Goal: Transaction & Acquisition: Purchase product/service

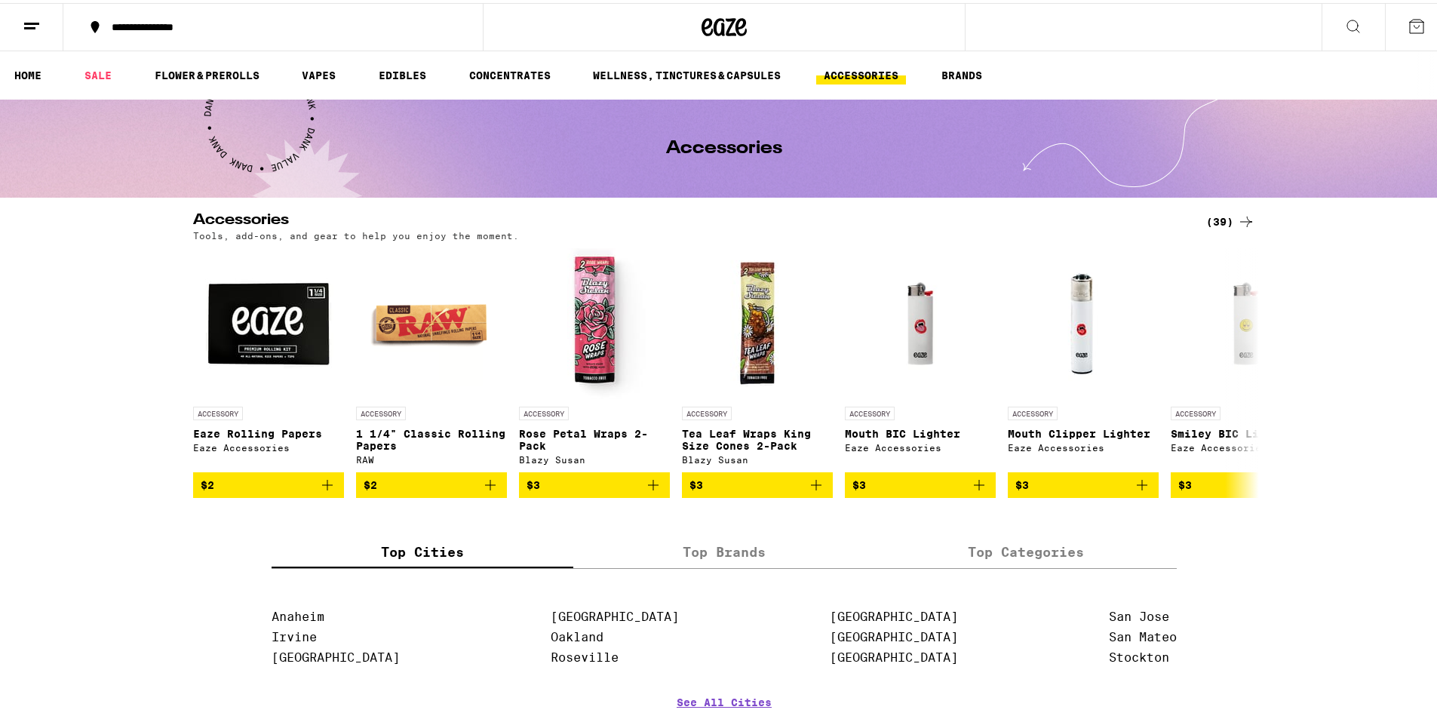
click at [29, 69] on link "HOME" at bounding box center [28, 72] width 42 height 18
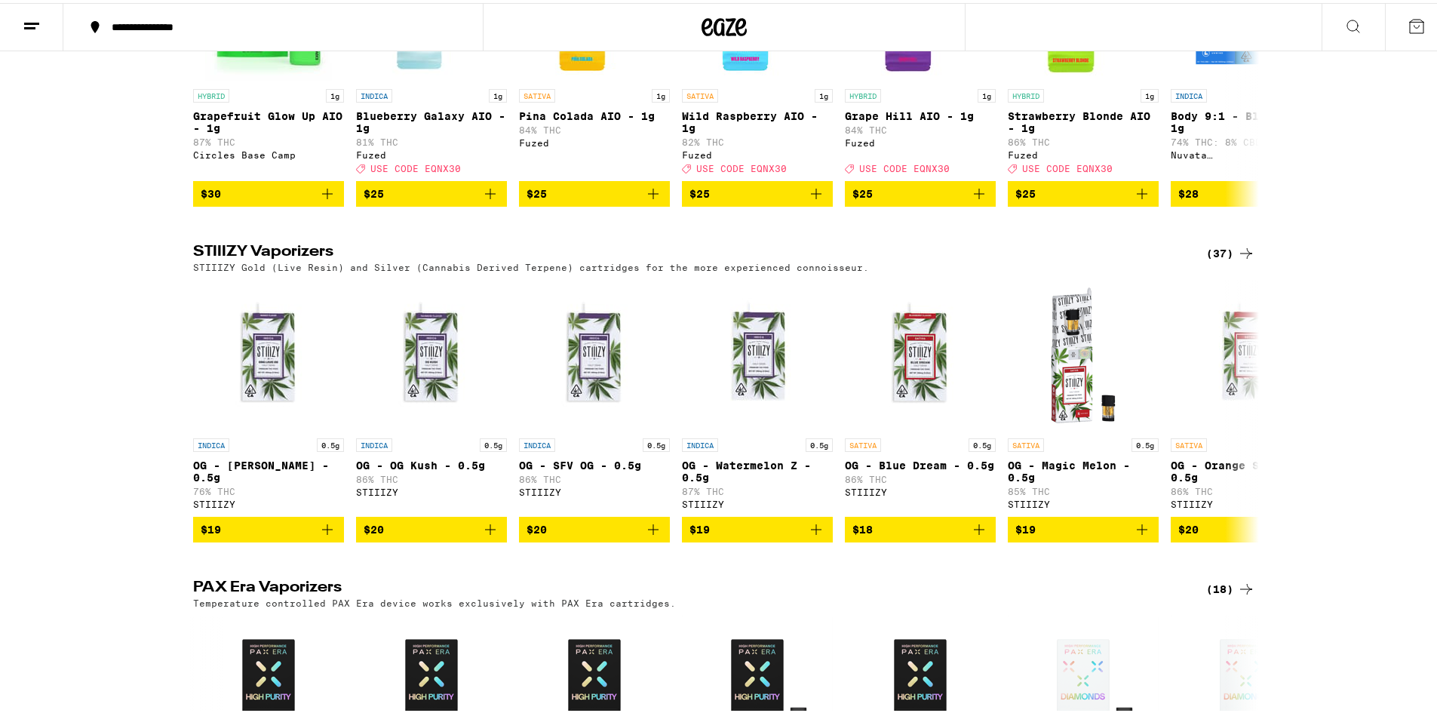
scroll to position [2414, 0]
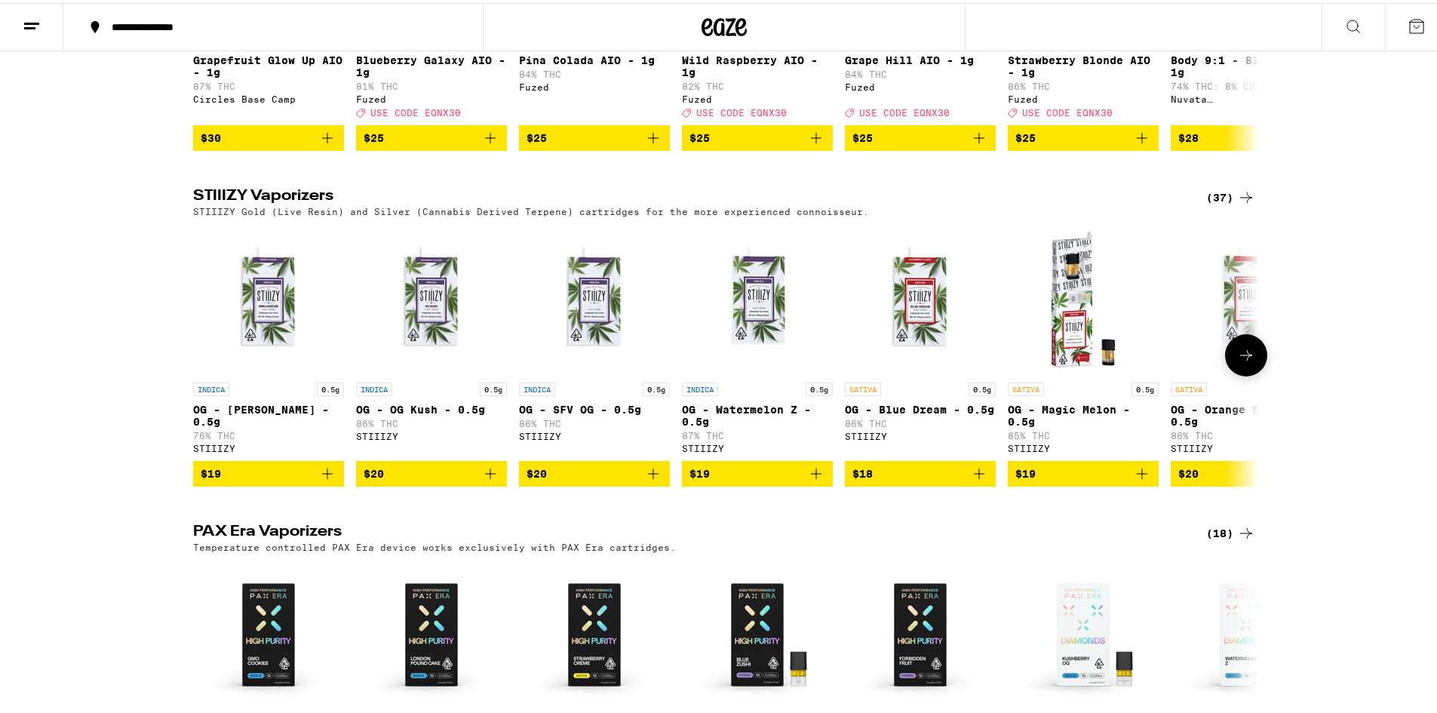
click at [1242, 358] on icon at bounding box center [1246, 352] width 12 height 11
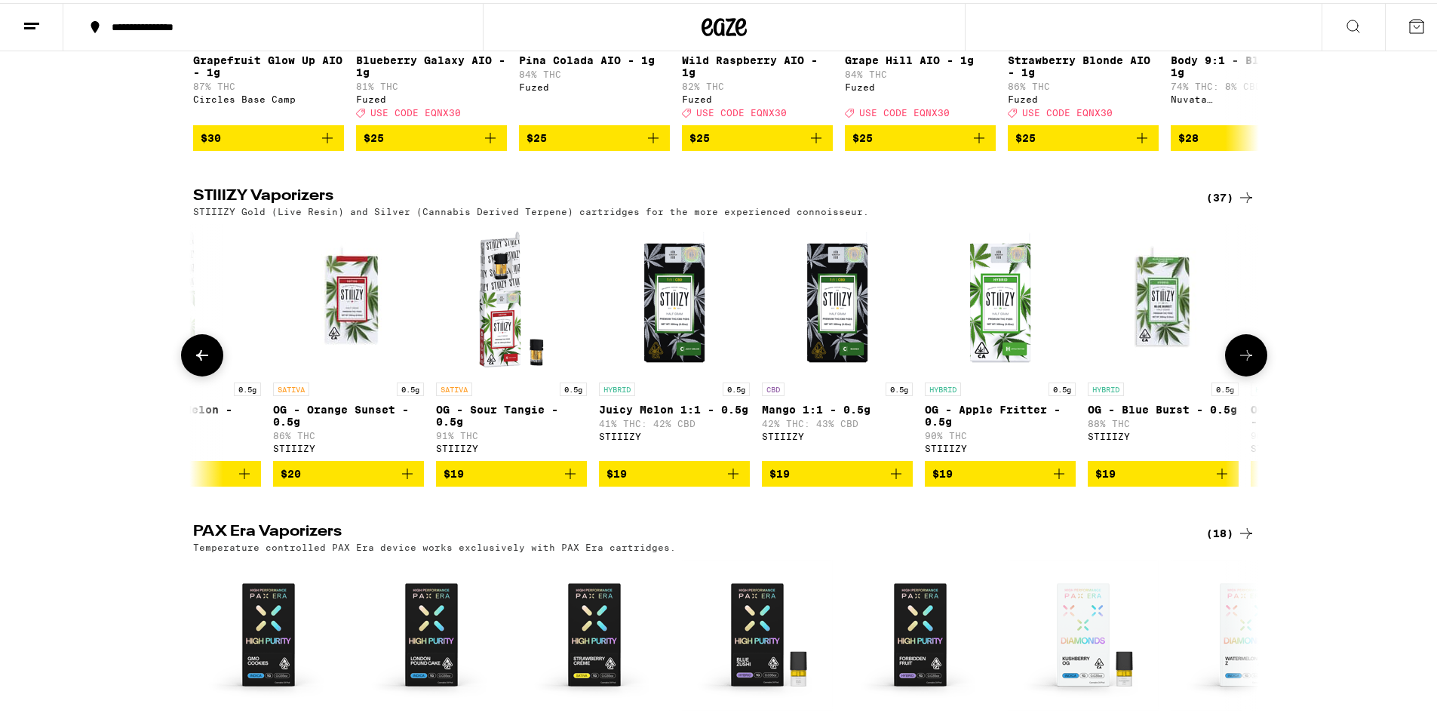
click at [1242, 358] on icon at bounding box center [1246, 352] width 12 height 11
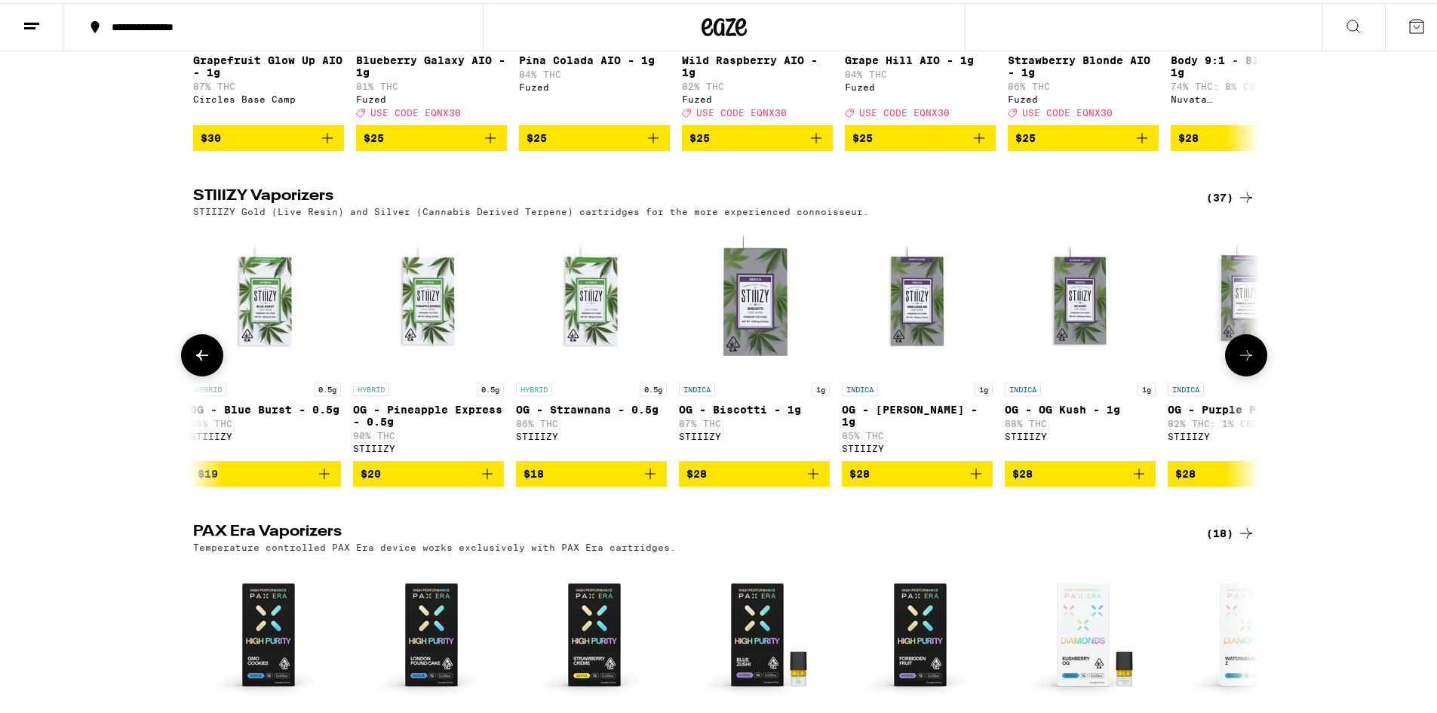
click at [1242, 358] on icon at bounding box center [1246, 352] width 12 height 11
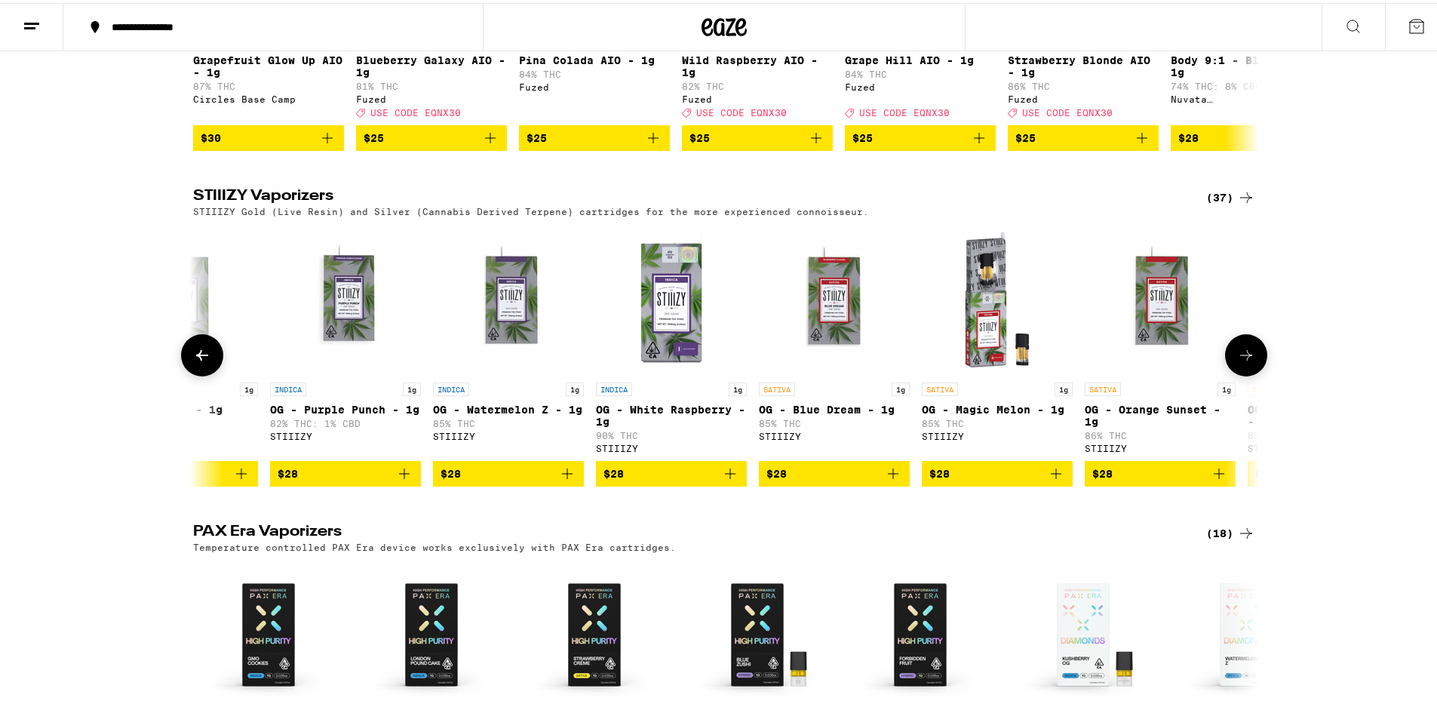
click at [1242, 358] on icon at bounding box center [1246, 352] width 12 height 11
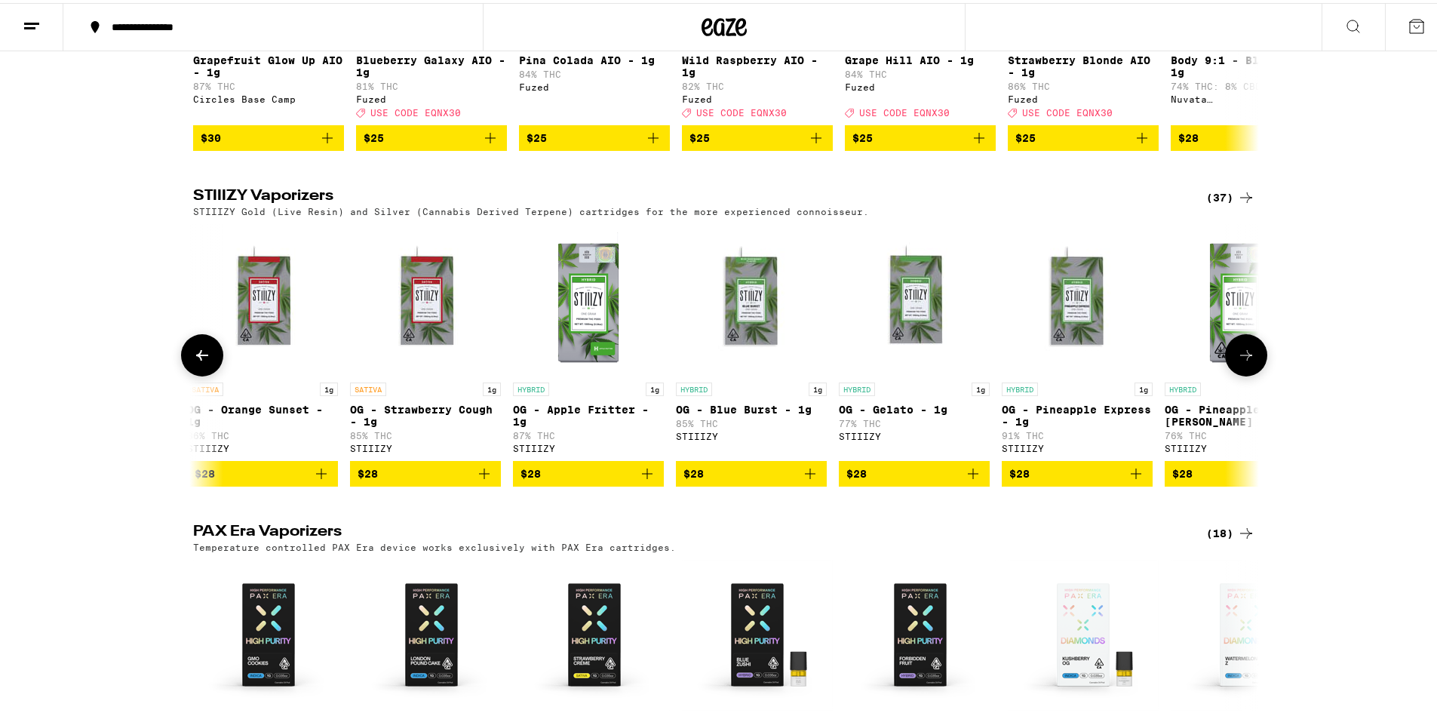
click at [1242, 358] on icon at bounding box center [1246, 352] width 12 height 11
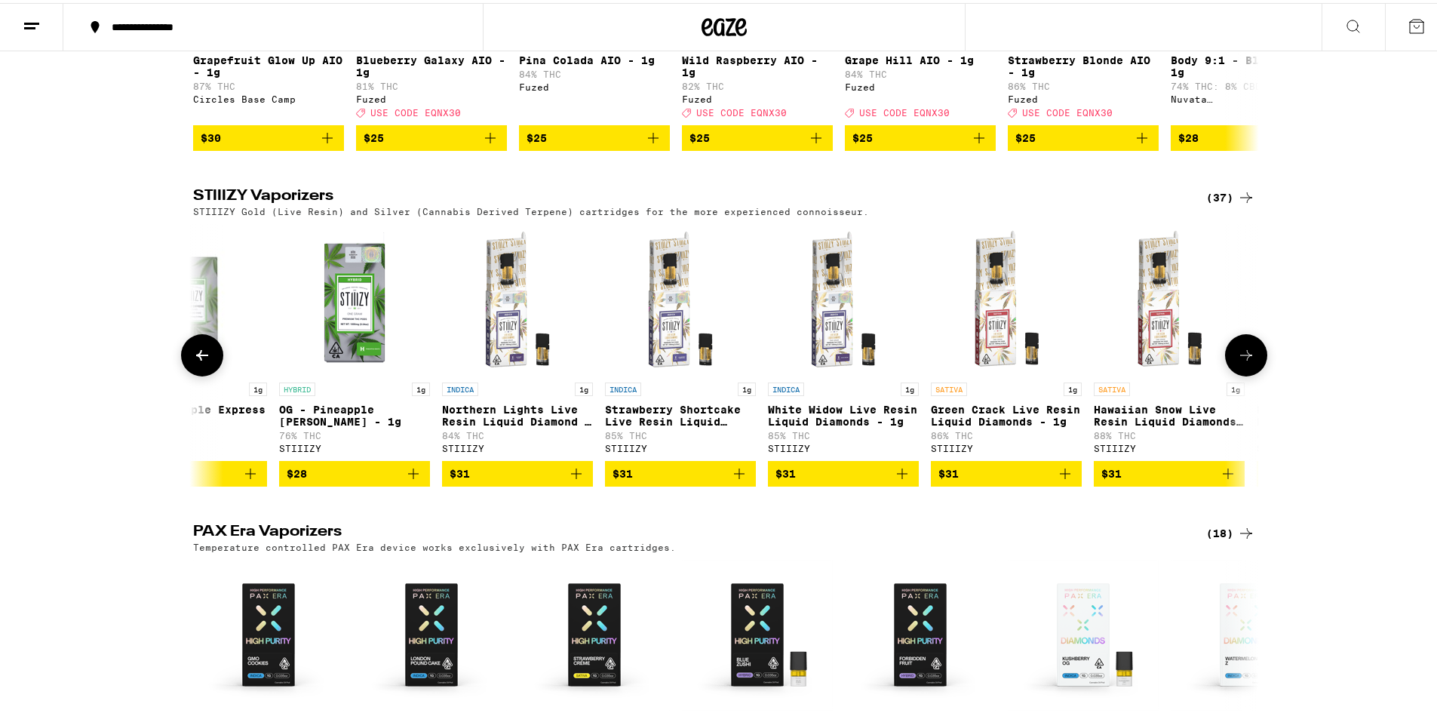
scroll to position [0, 4488]
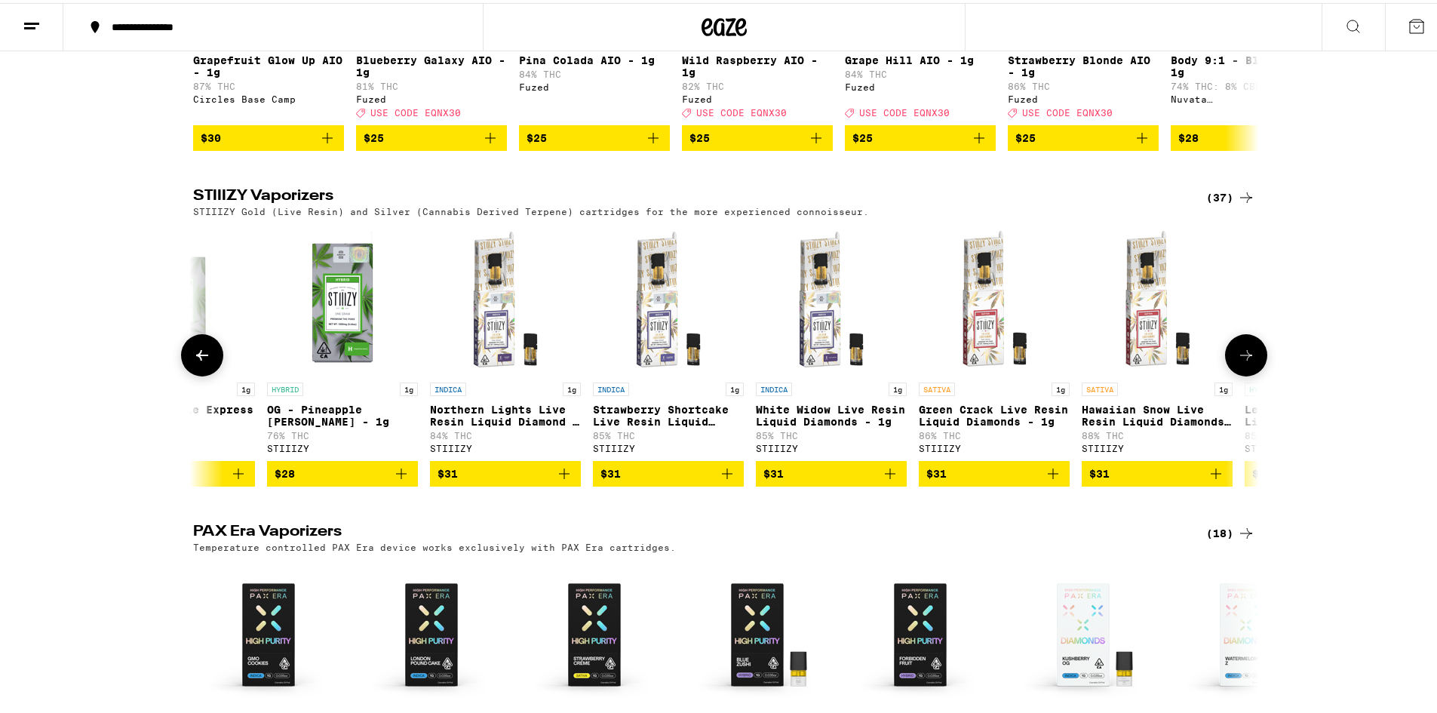
click at [1250, 373] on button at bounding box center [1246, 352] width 42 height 42
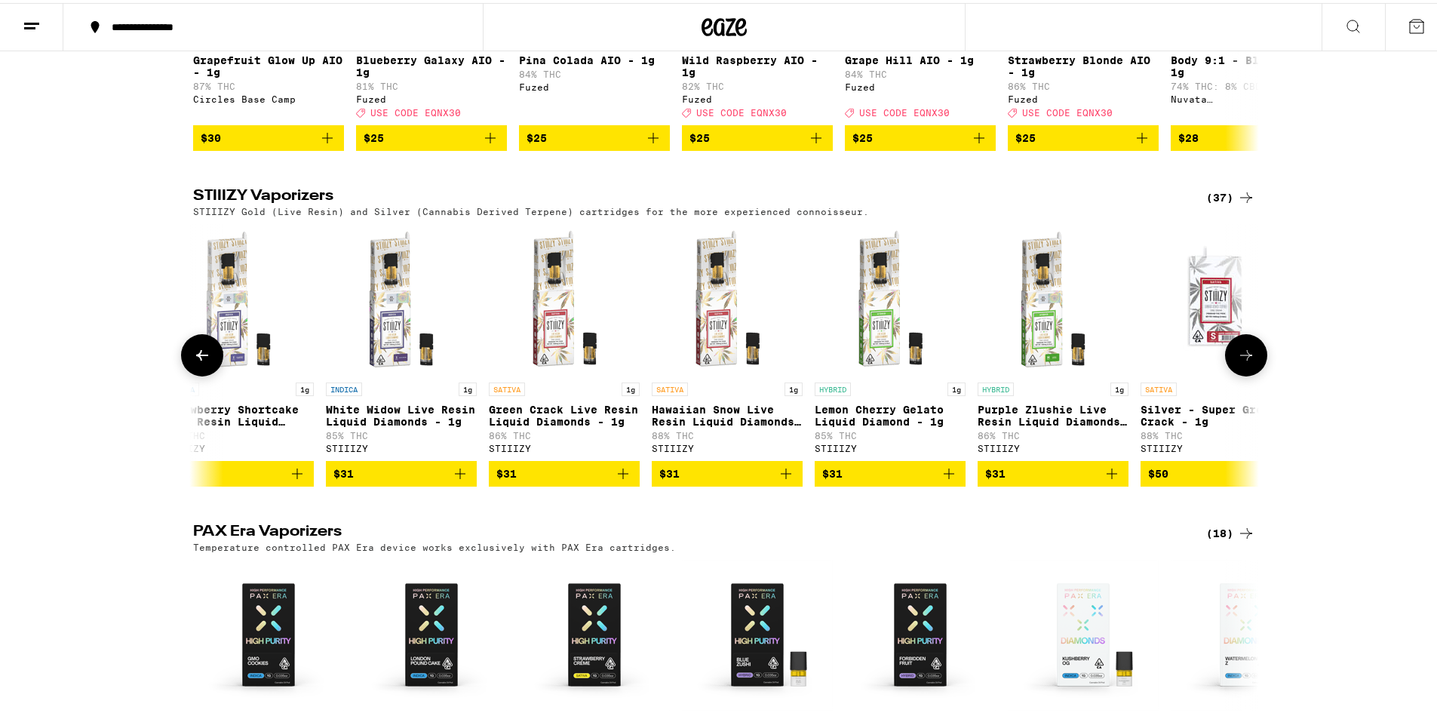
scroll to position [0, 4966]
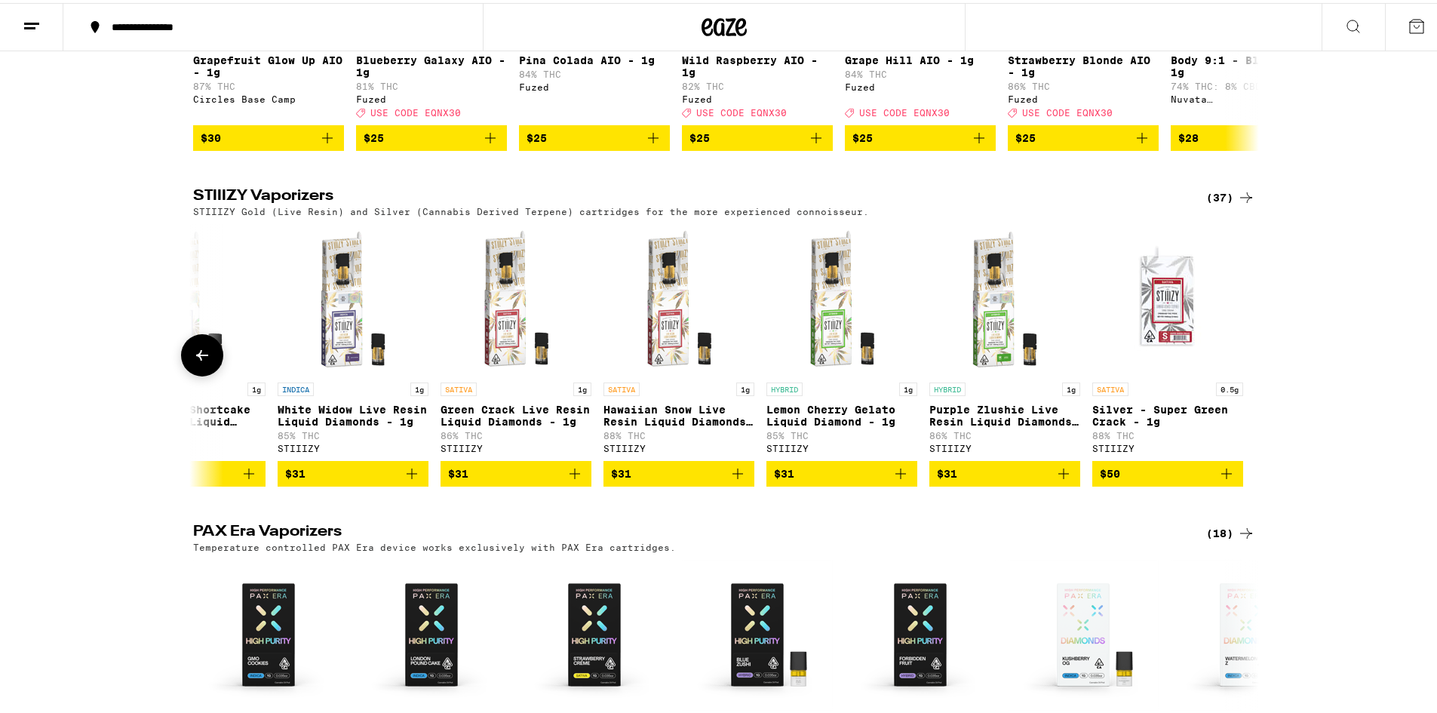
click at [1154, 372] on img "Open page for Silver - Super Green Crack - 1g from STIIIZY" at bounding box center [1167, 296] width 151 height 151
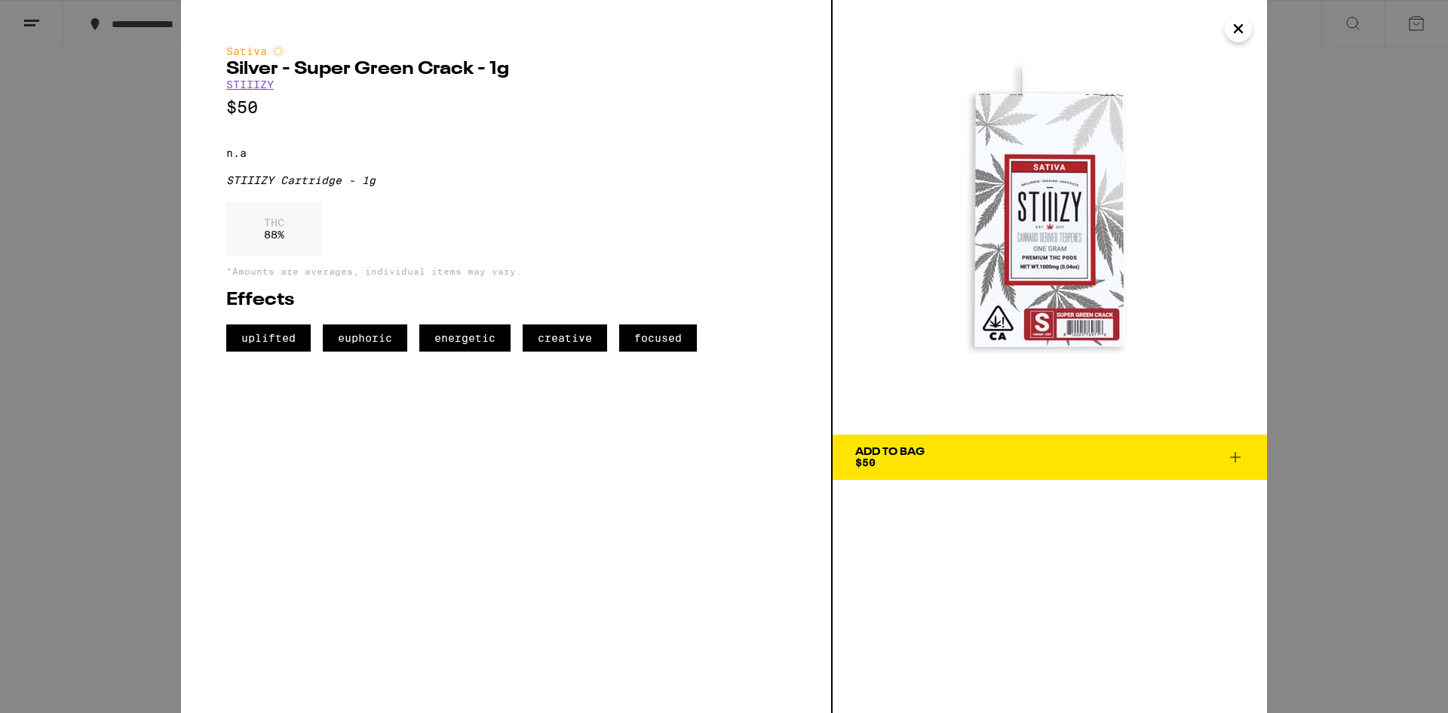
click at [1244, 27] on icon "Close" at bounding box center [1238, 28] width 18 height 23
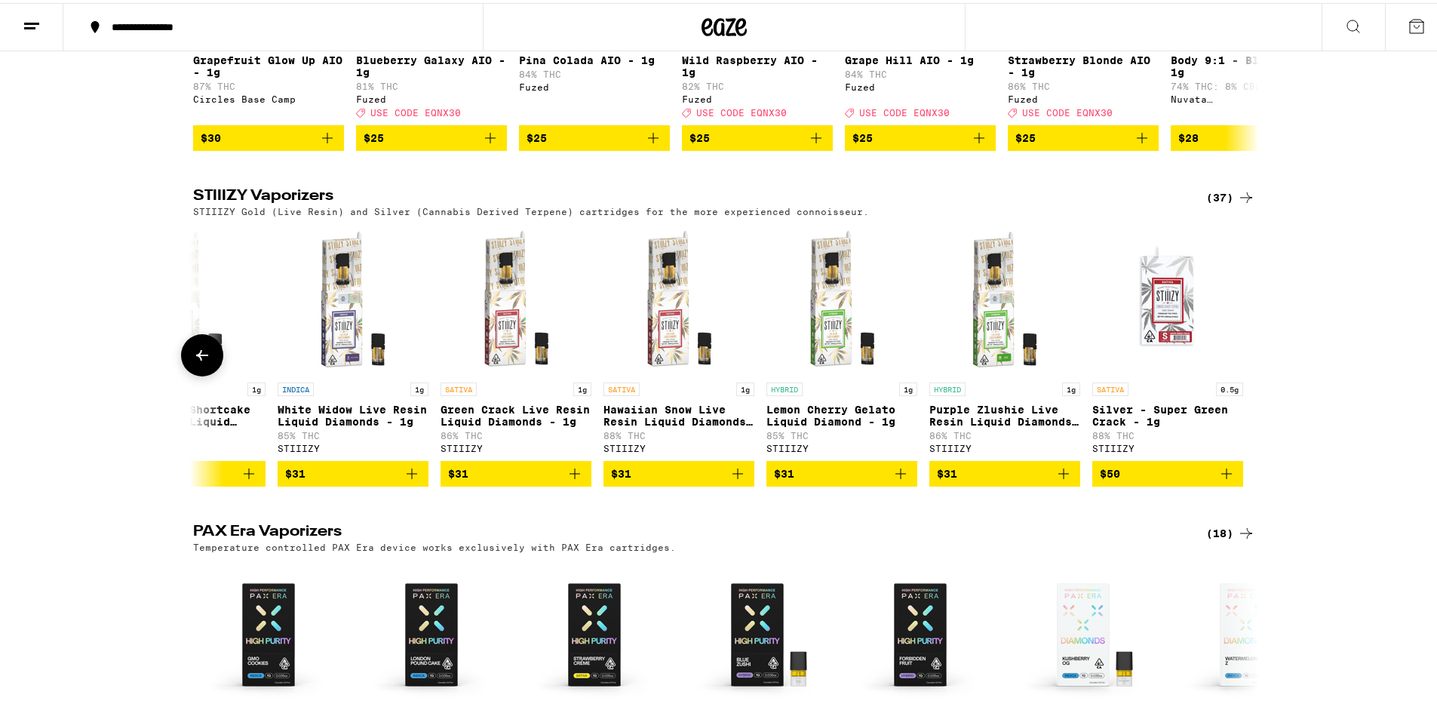
click at [181, 373] on button at bounding box center [202, 352] width 42 height 42
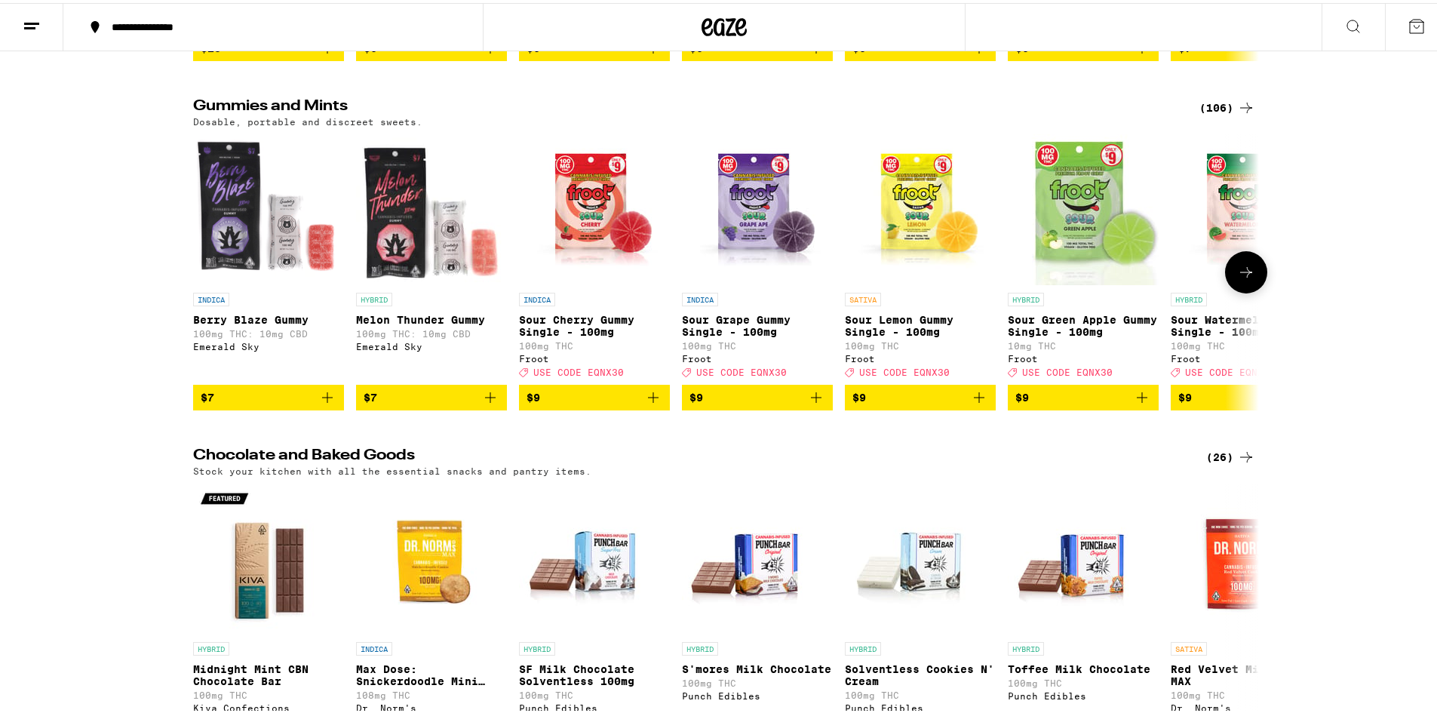
scroll to position [4224, 0]
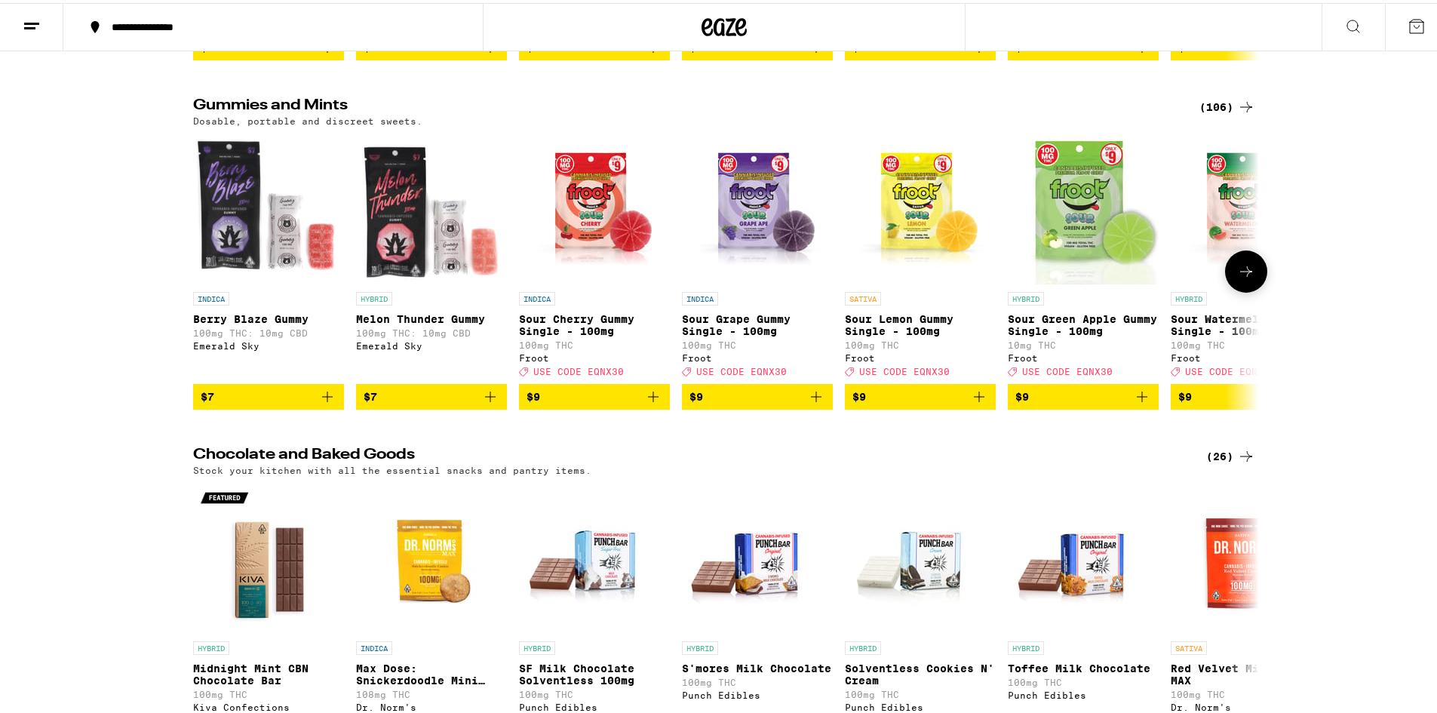
click at [1237, 278] on icon at bounding box center [1246, 268] width 18 height 18
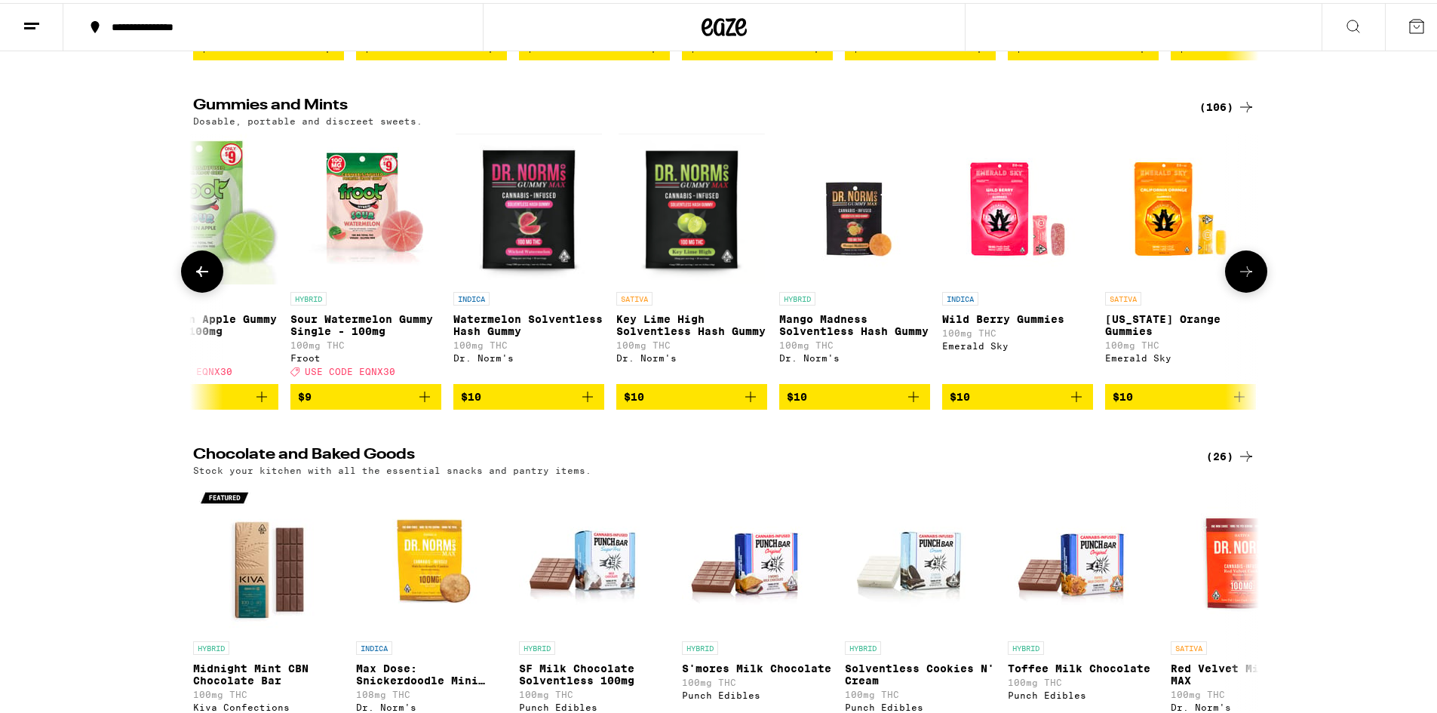
scroll to position [0, 898]
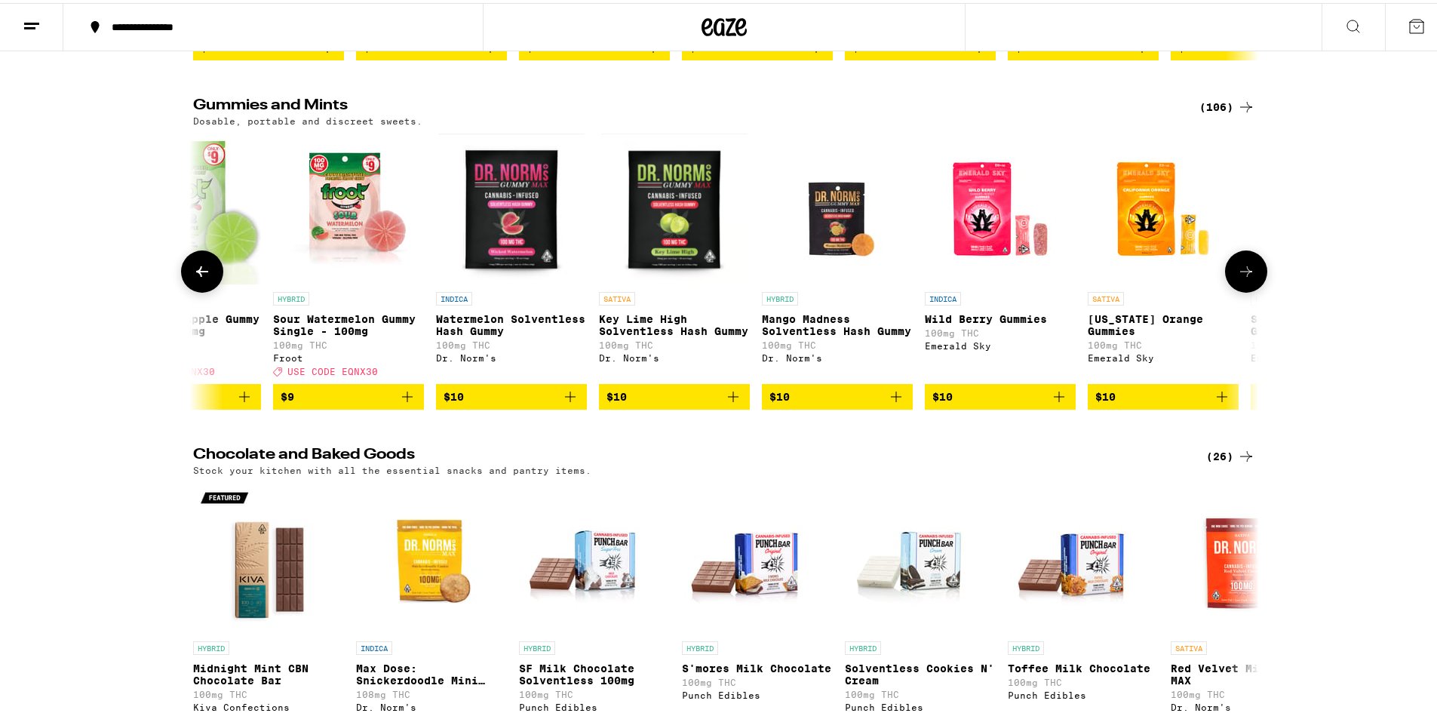
click at [1237, 278] on icon at bounding box center [1246, 268] width 18 height 18
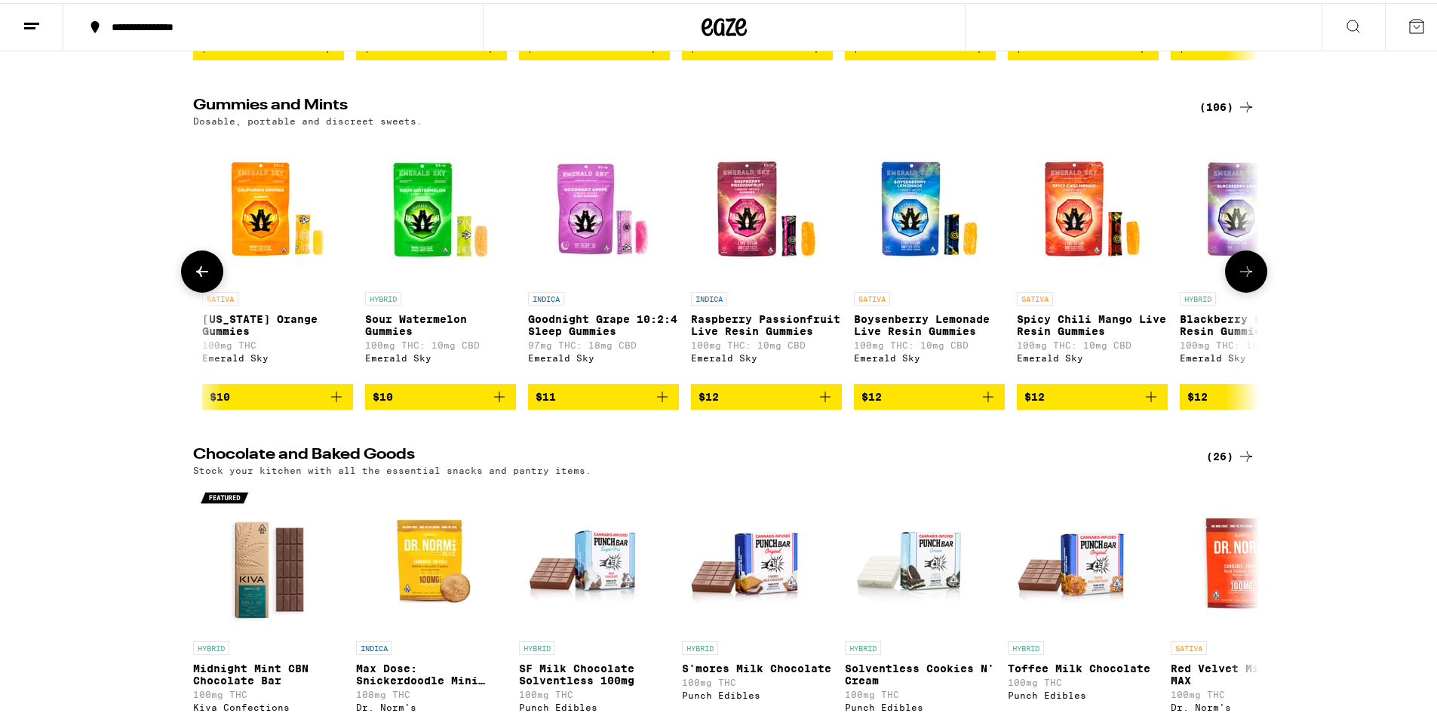
scroll to position [0, 1795]
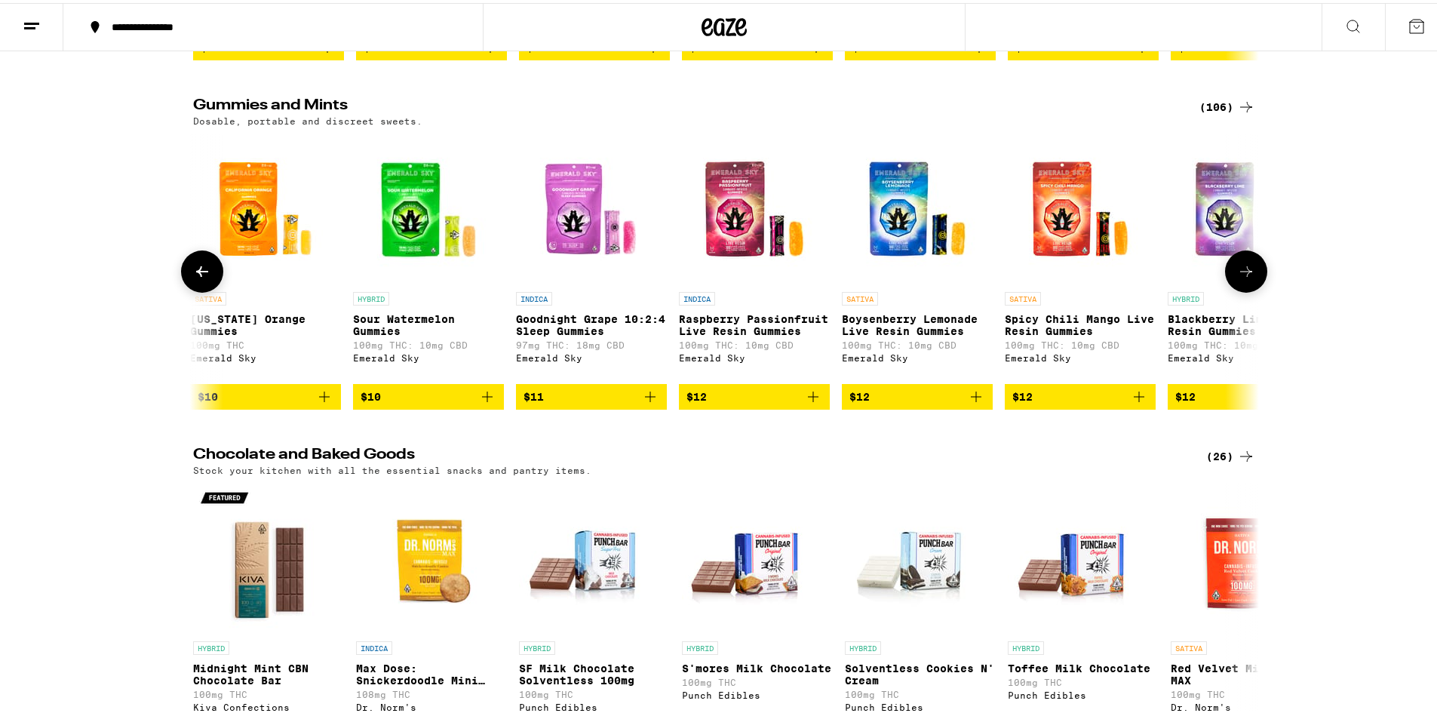
click at [1245, 278] on icon at bounding box center [1246, 268] width 18 height 18
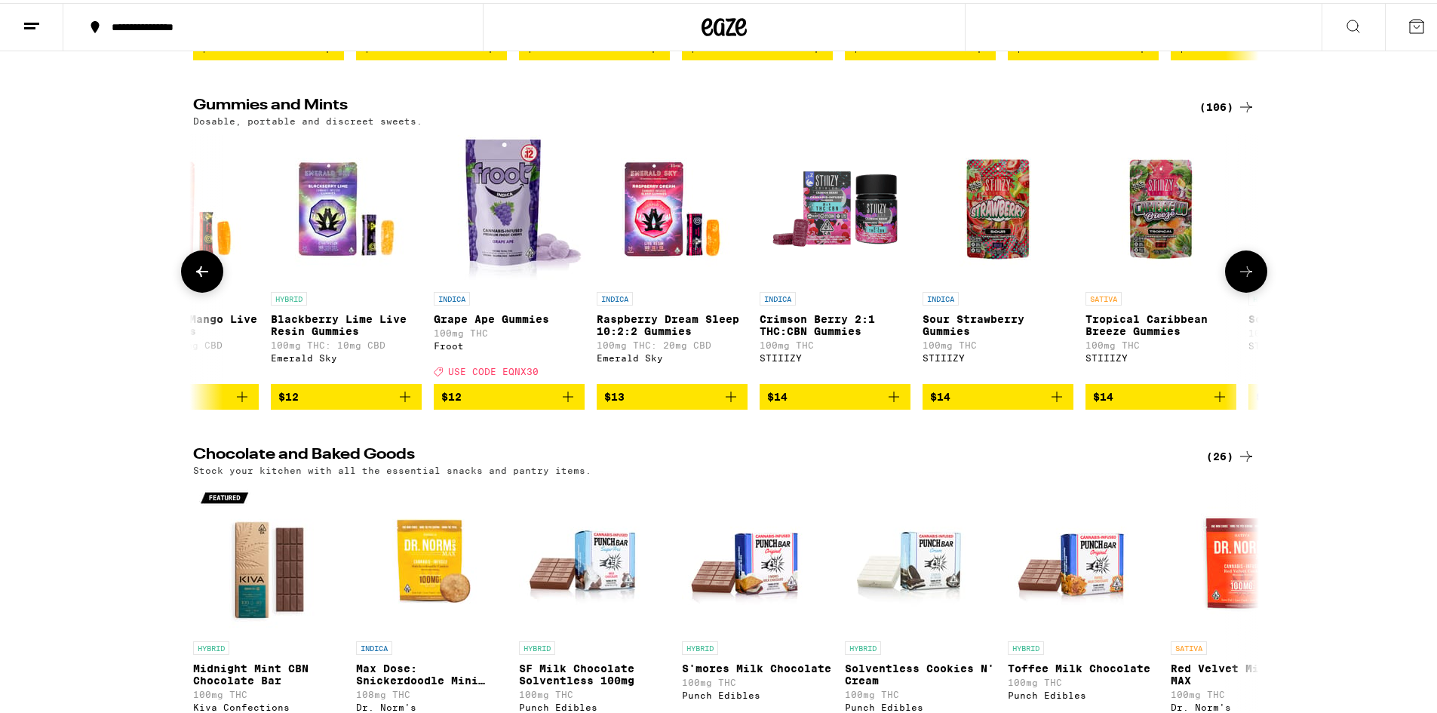
scroll to position [0, 2693]
click at [200, 278] on icon at bounding box center [202, 268] width 18 height 18
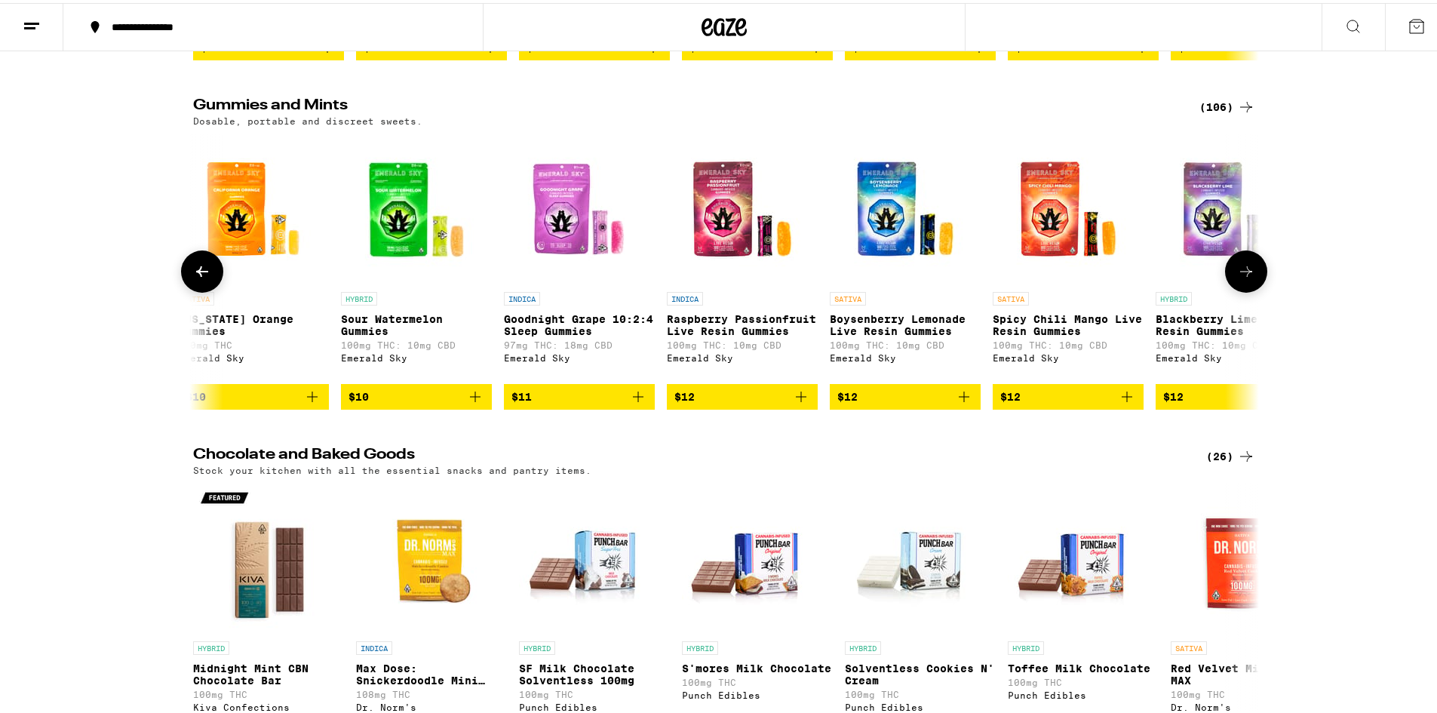
scroll to position [0, 1795]
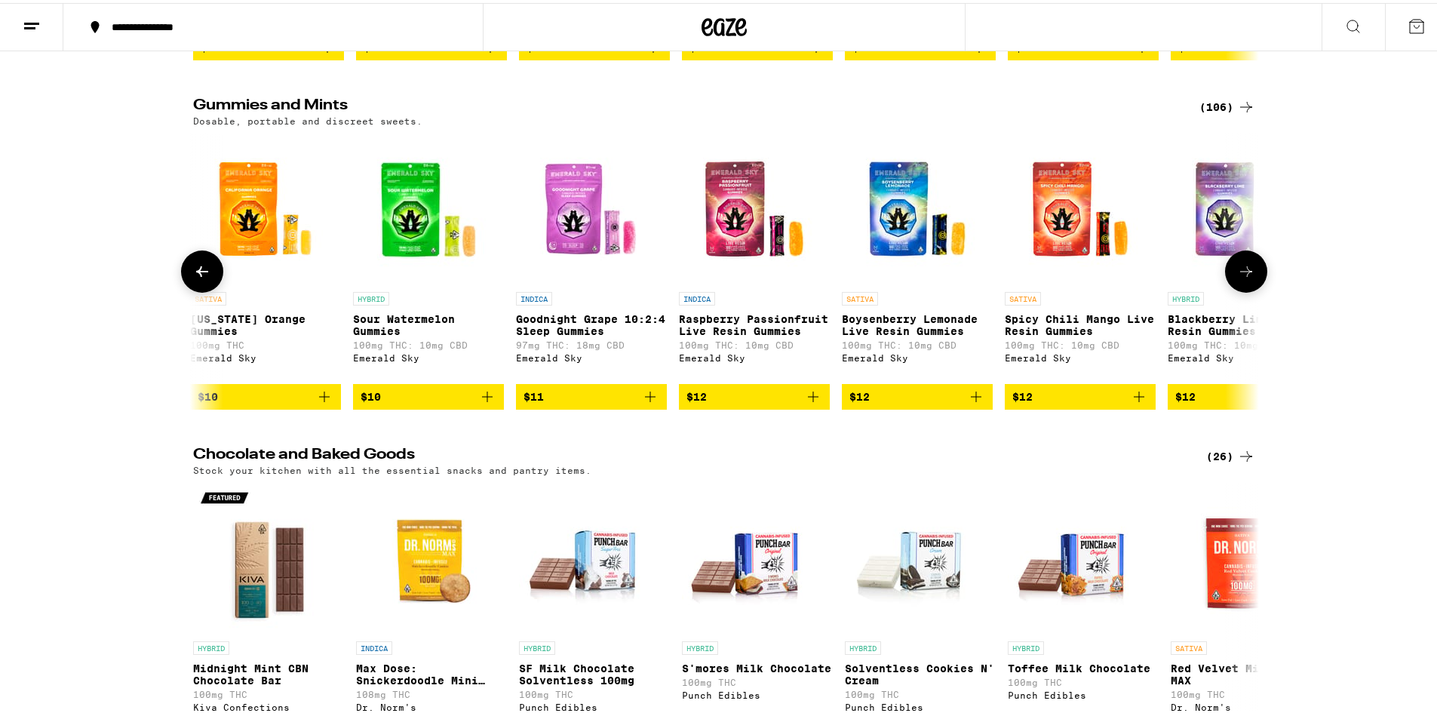
click at [202, 278] on icon at bounding box center [202, 268] width 18 height 18
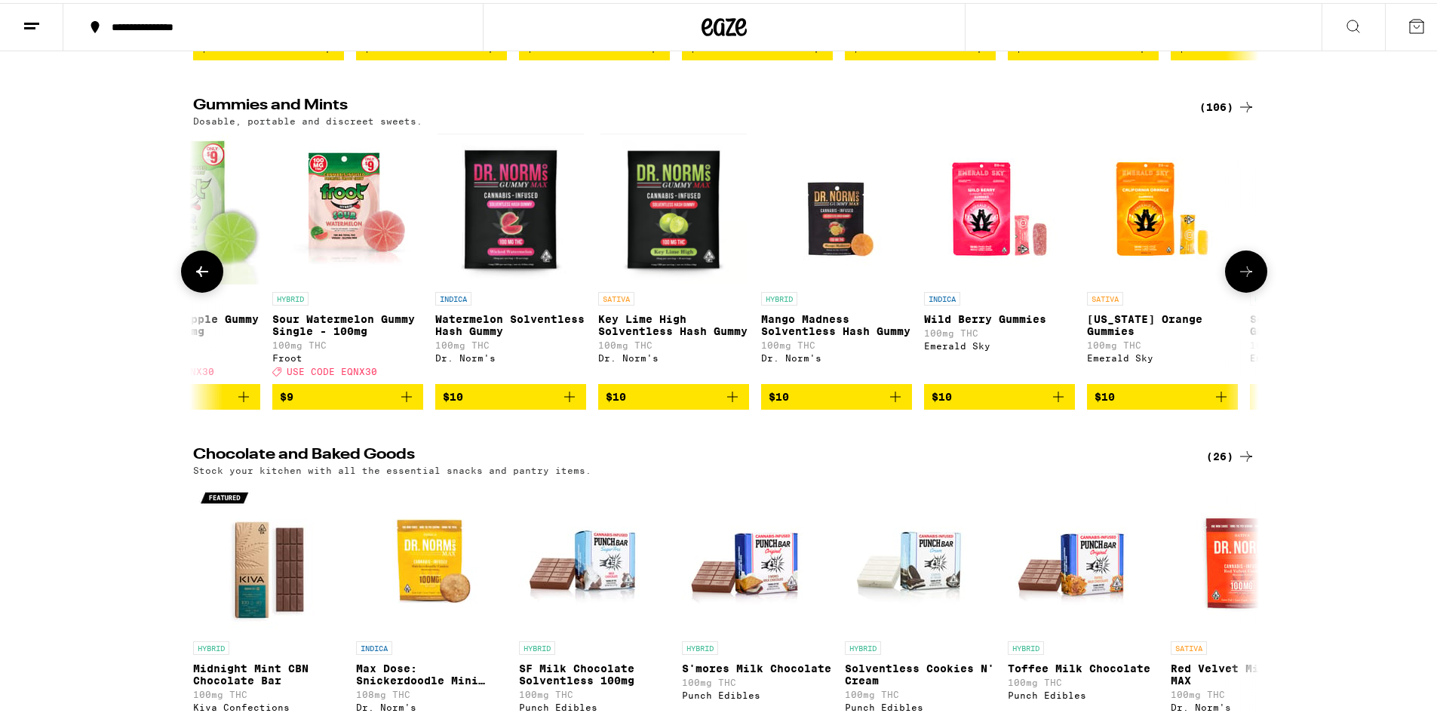
scroll to position [0, 898]
click at [1237, 278] on icon at bounding box center [1246, 268] width 18 height 18
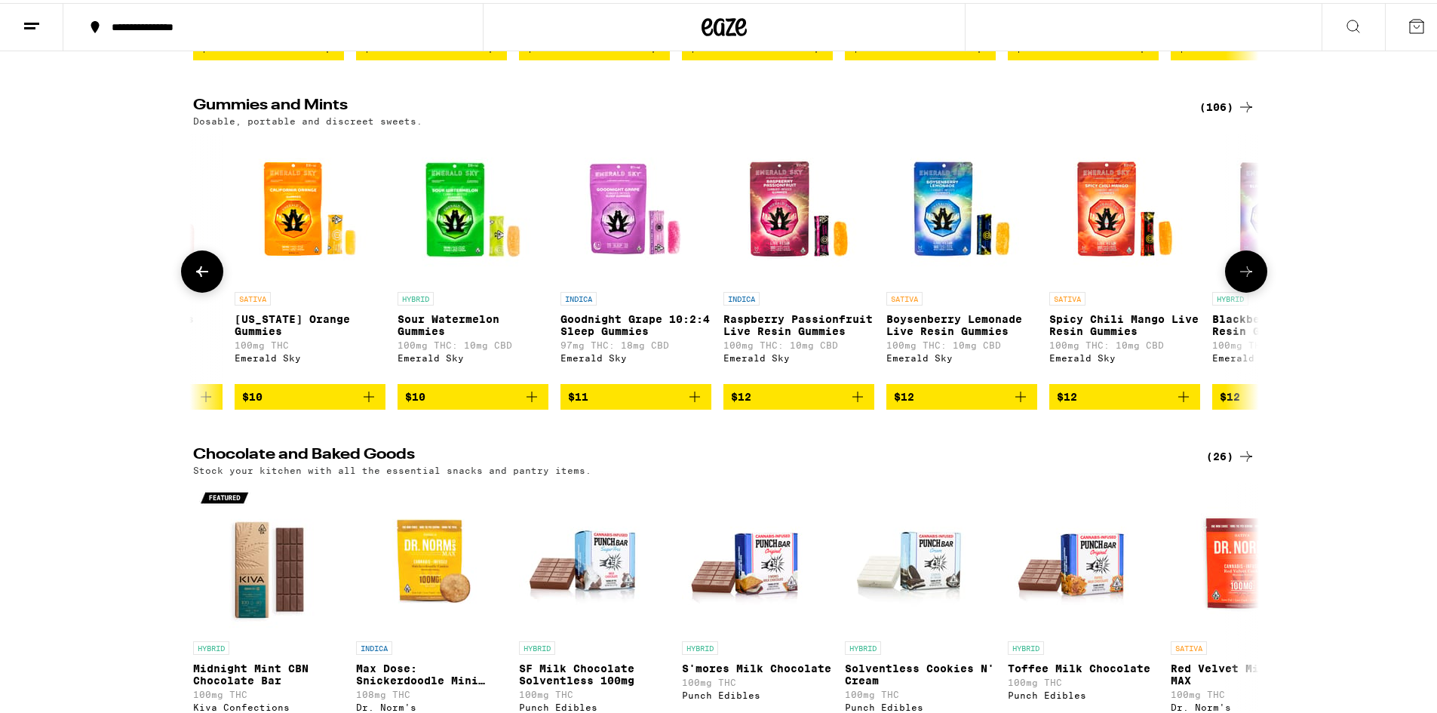
scroll to position [0, 1795]
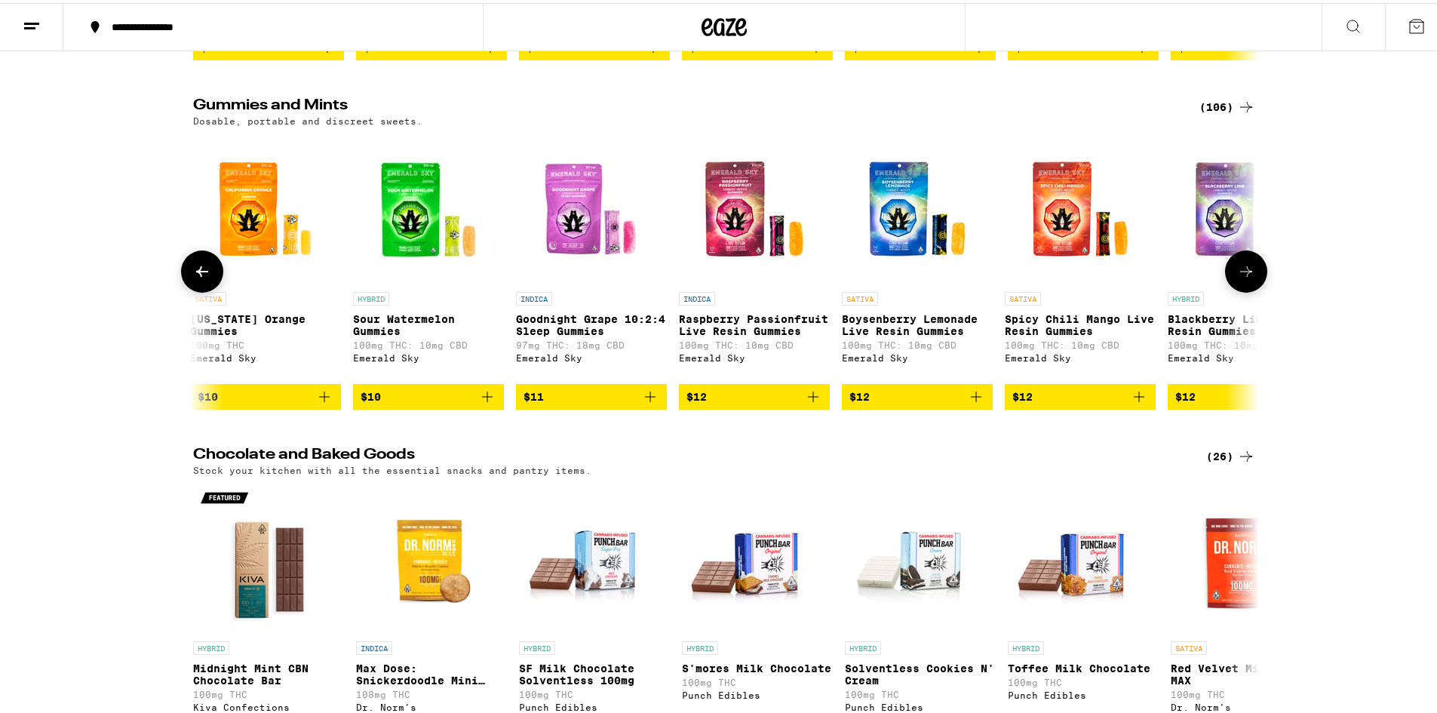
click at [1237, 278] on icon at bounding box center [1246, 268] width 18 height 18
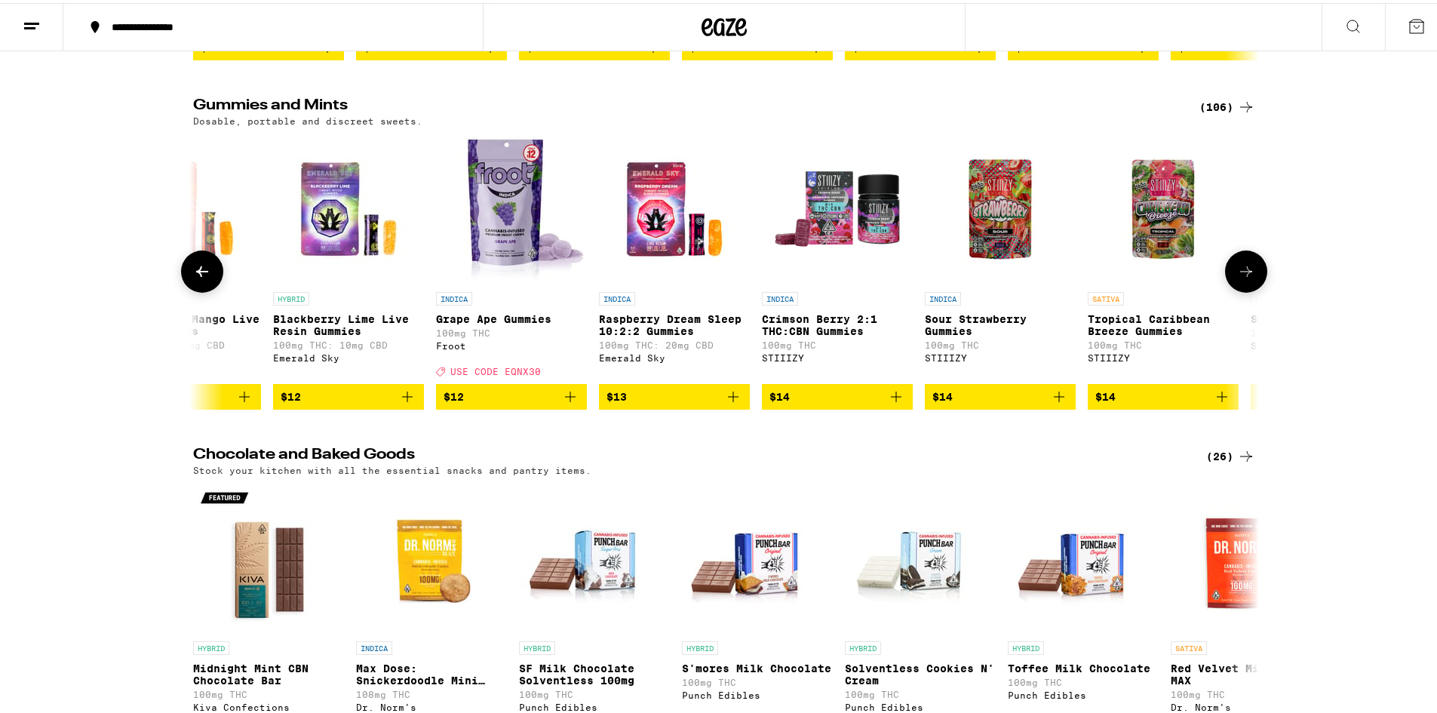
scroll to position [0, 2693]
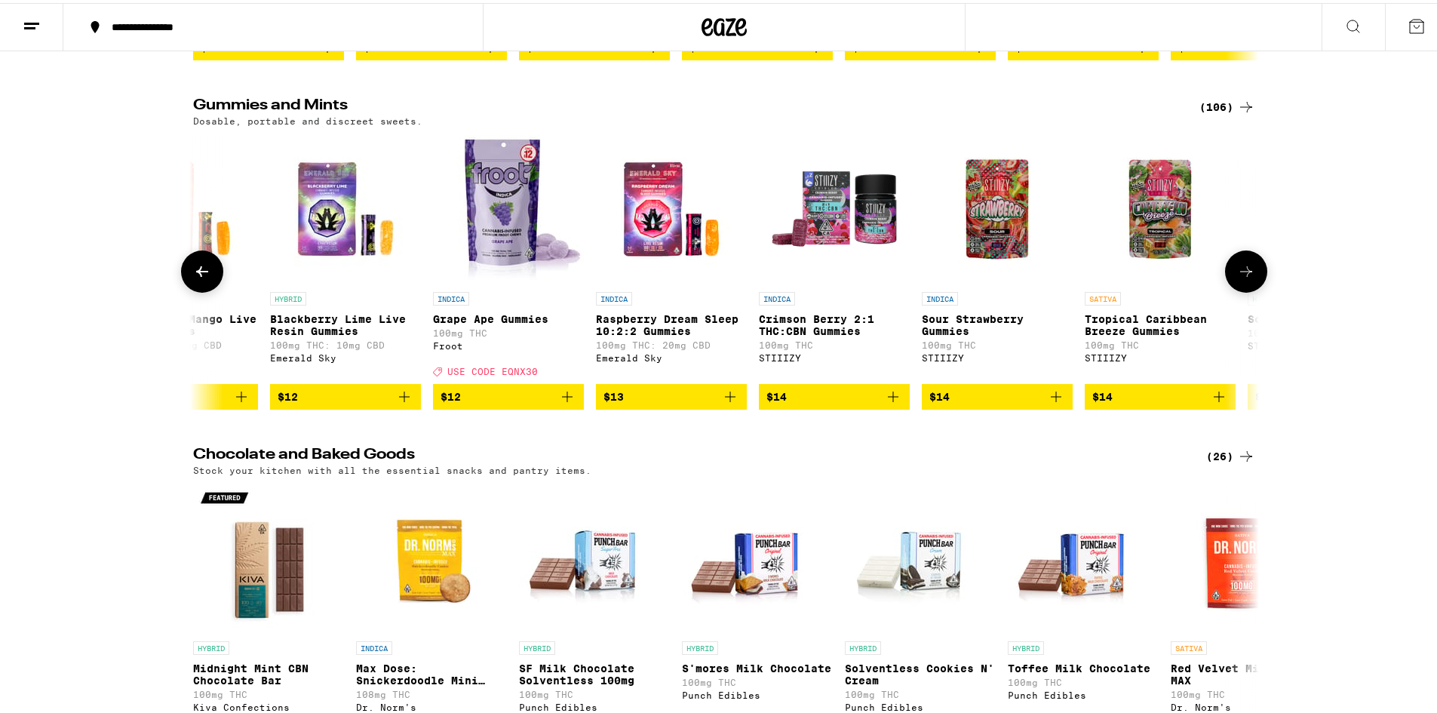
click at [1242, 278] on icon at bounding box center [1246, 268] width 18 height 18
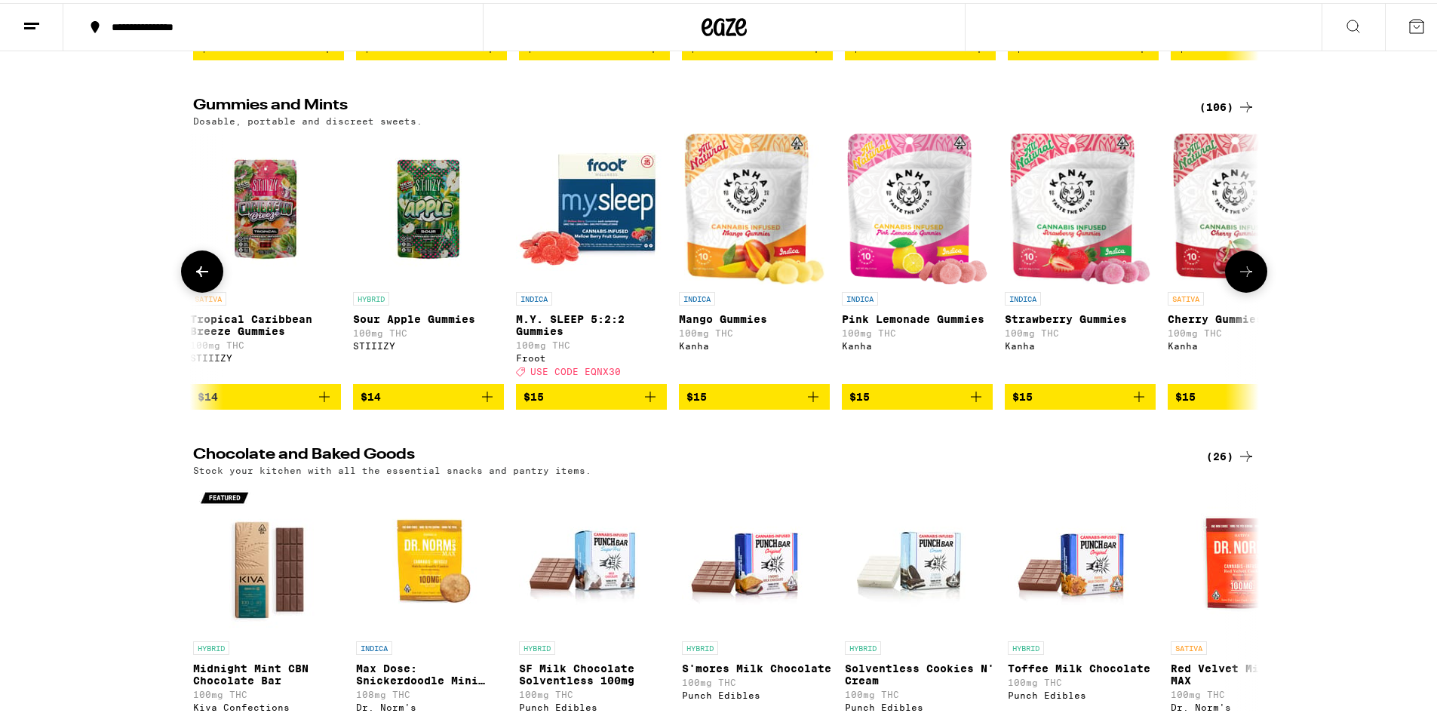
scroll to position [0, 3590]
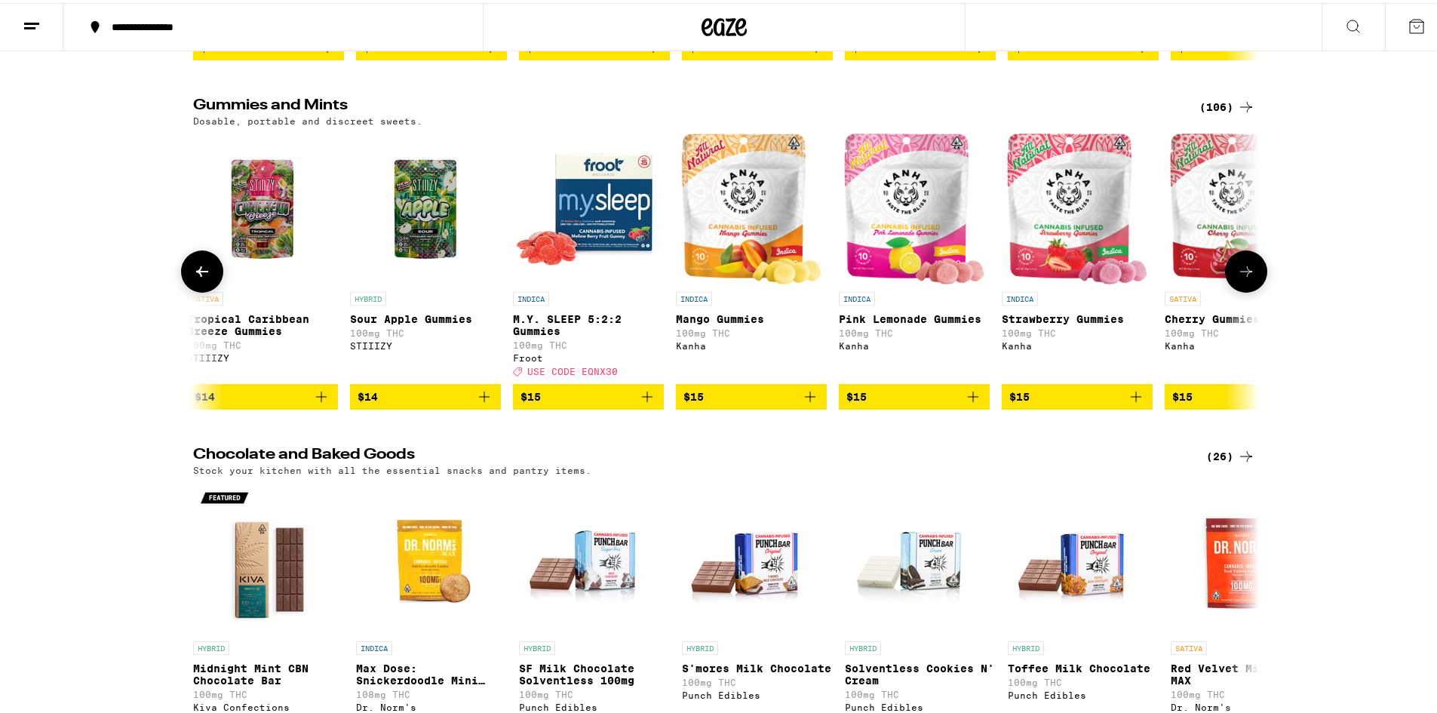
click at [1242, 278] on icon at bounding box center [1246, 268] width 18 height 18
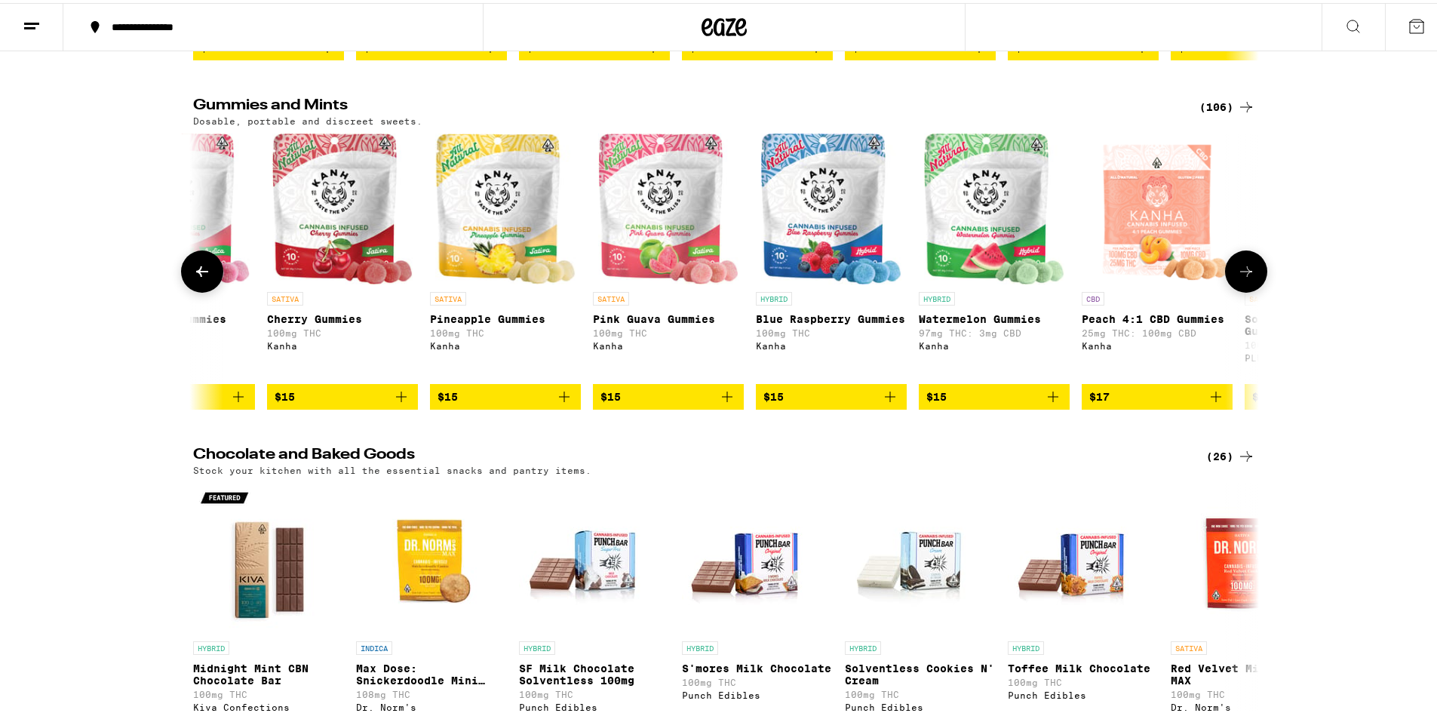
click at [1248, 278] on icon at bounding box center [1246, 268] width 18 height 18
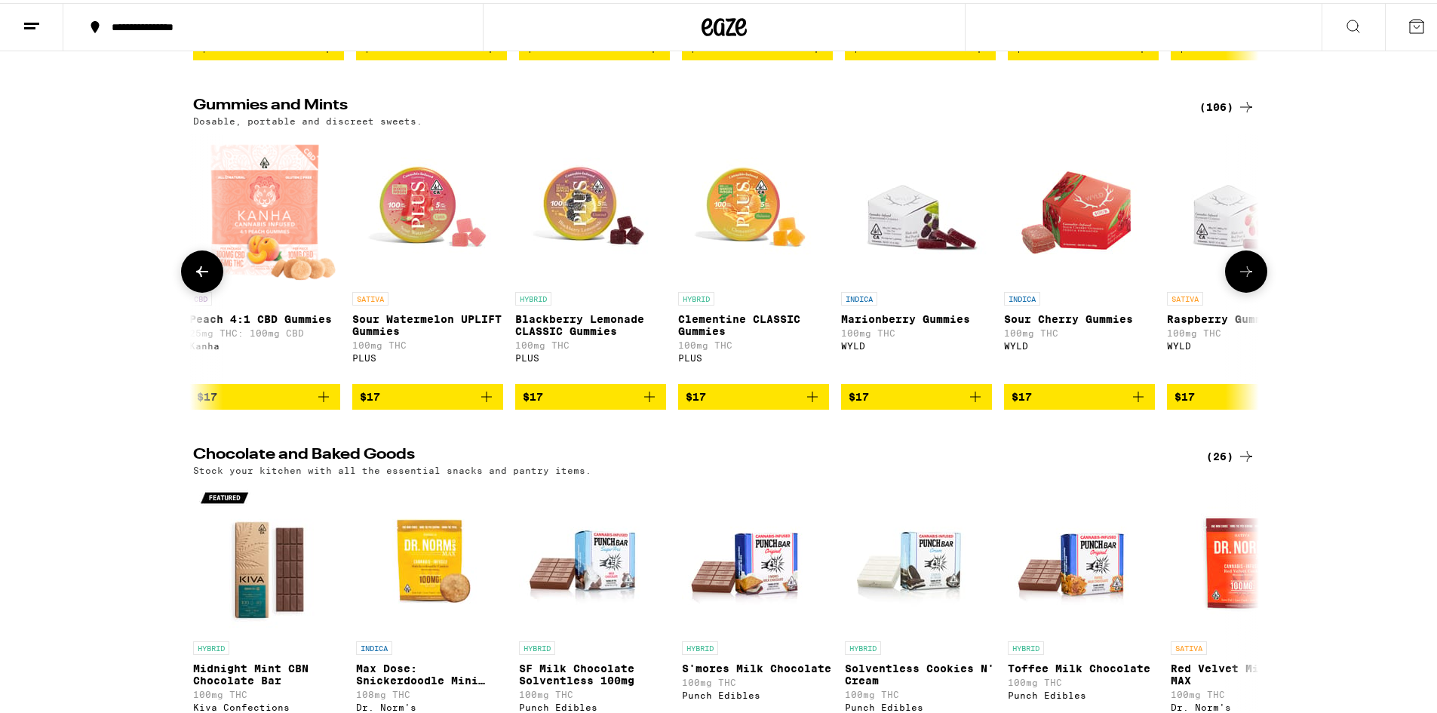
scroll to position [0, 5385]
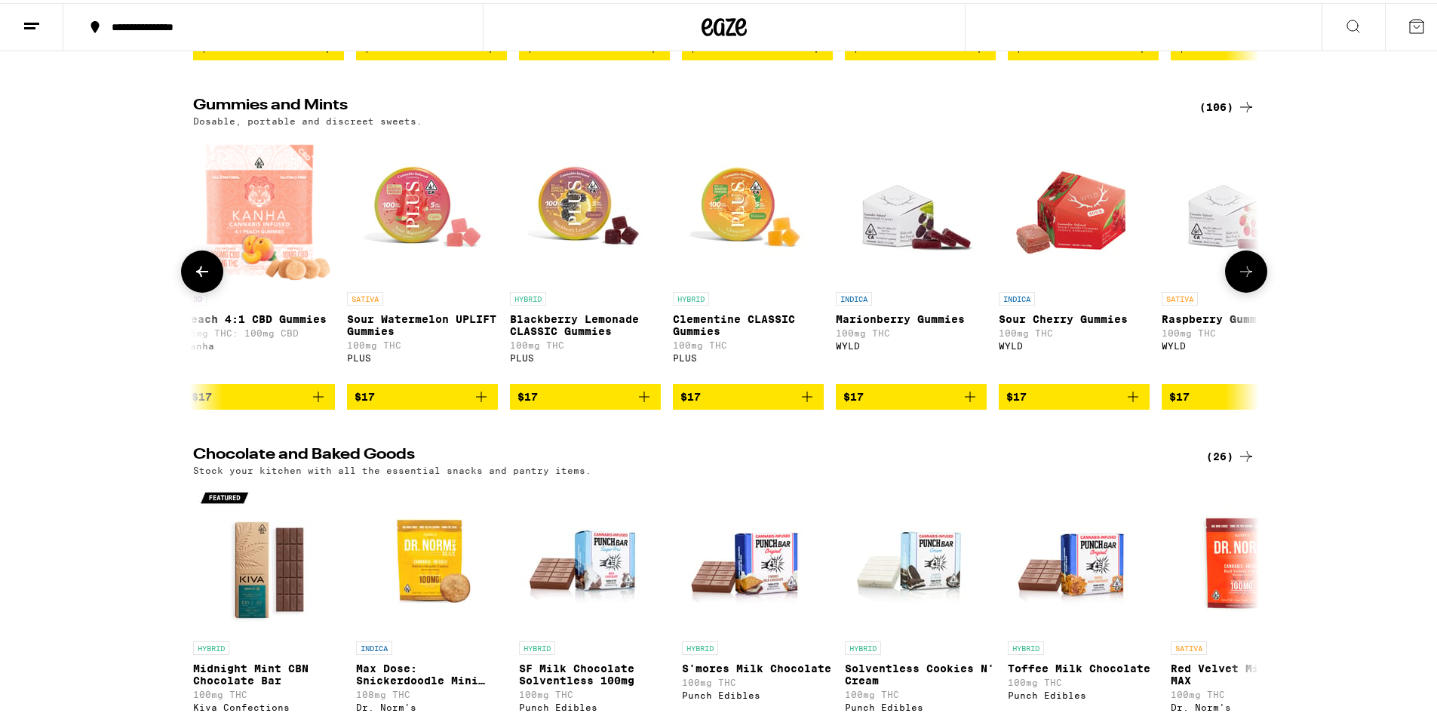
click at [1248, 278] on icon at bounding box center [1246, 268] width 18 height 18
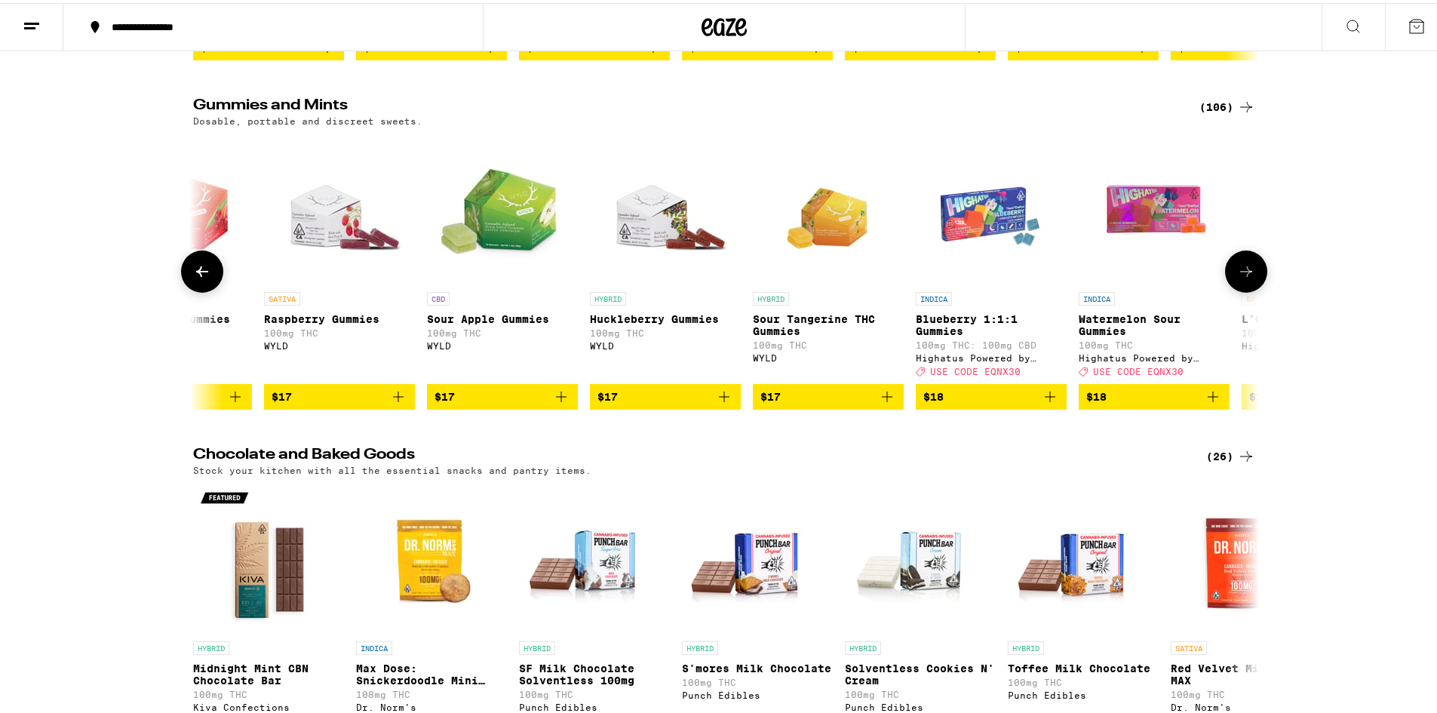
click at [1248, 278] on icon at bounding box center [1246, 268] width 18 height 18
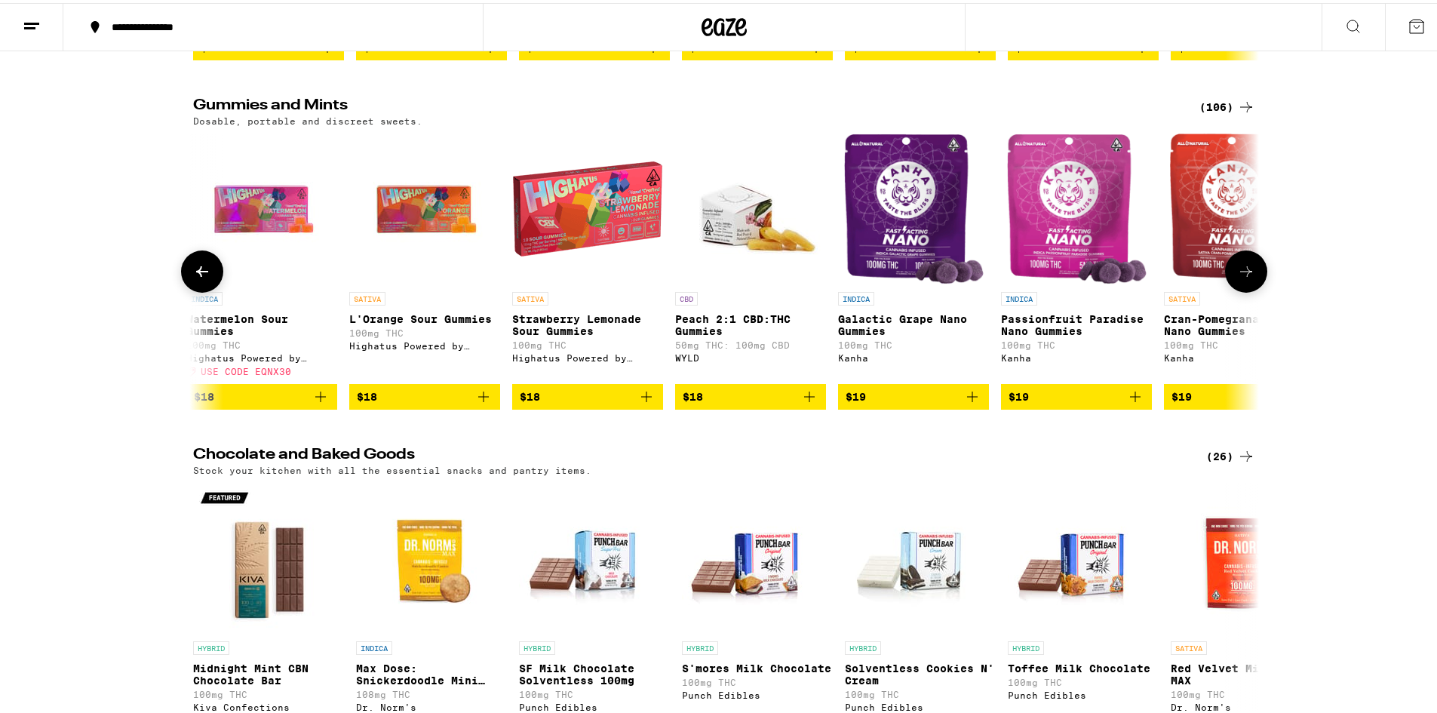
scroll to position [0, 7181]
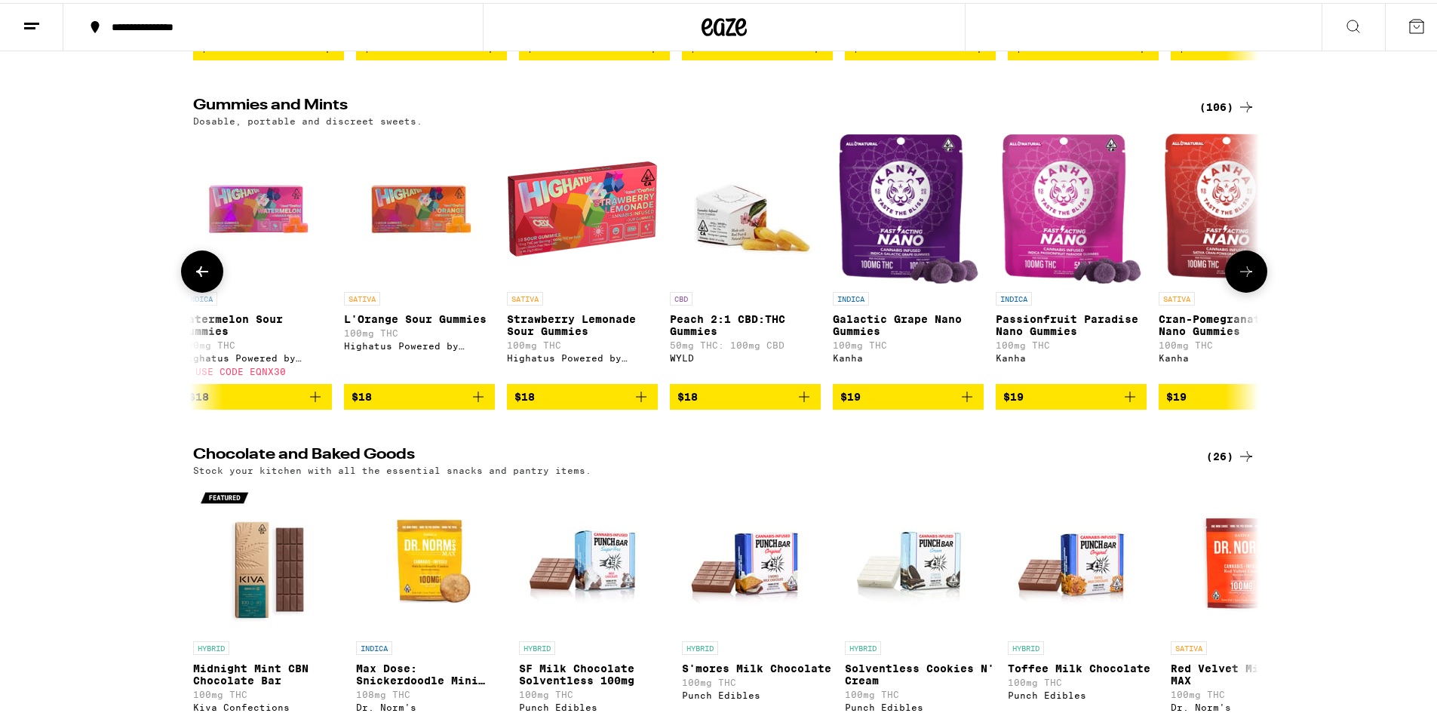
click at [193, 278] on icon at bounding box center [202, 268] width 18 height 18
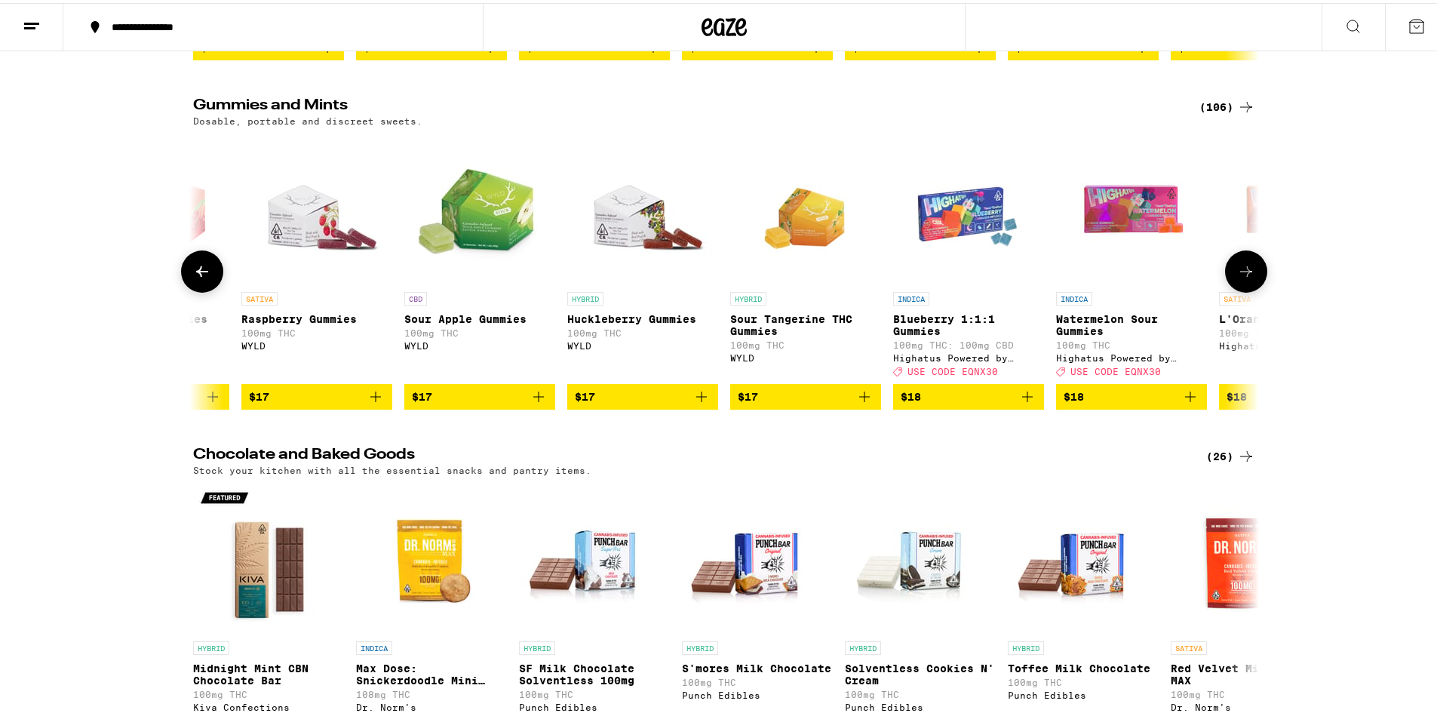
click at [193, 278] on icon at bounding box center [202, 268] width 18 height 18
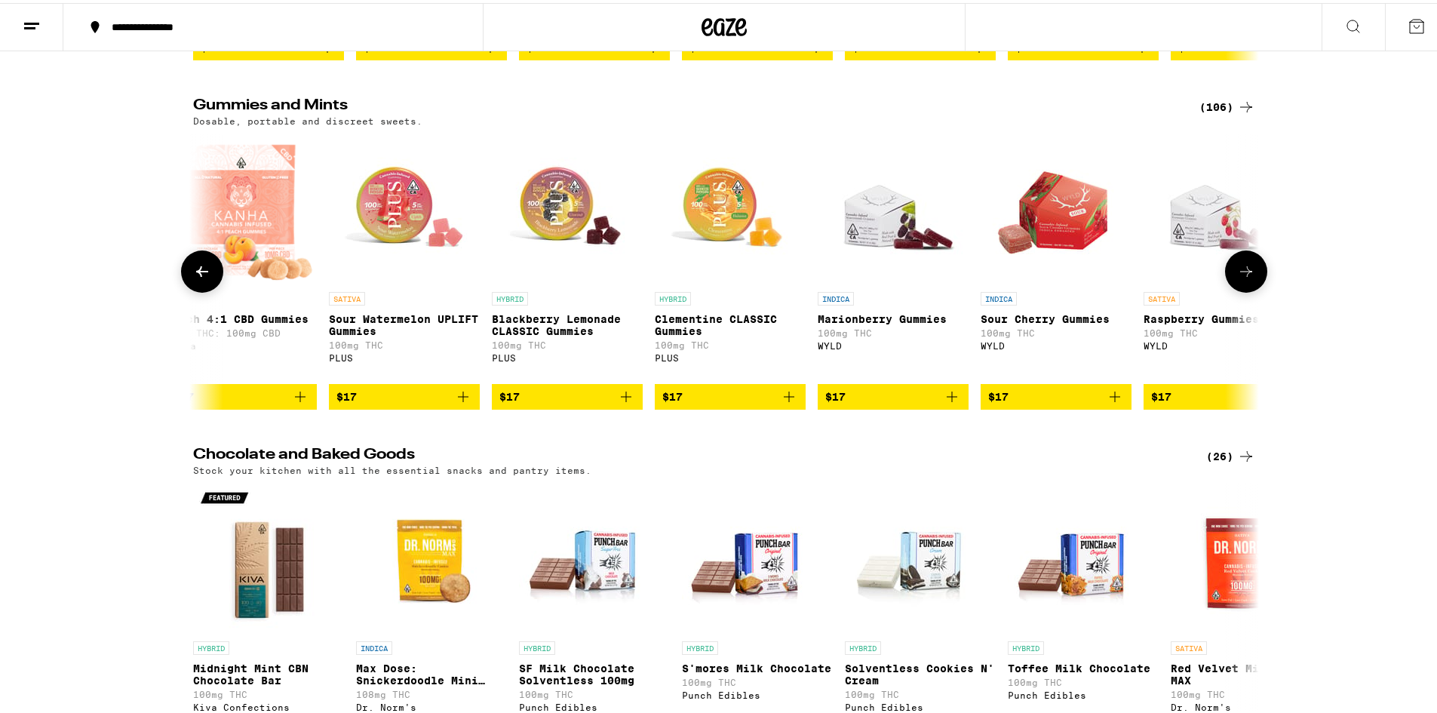
click at [194, 278] on icon at bounding box center [202, 268] width 18 height 18
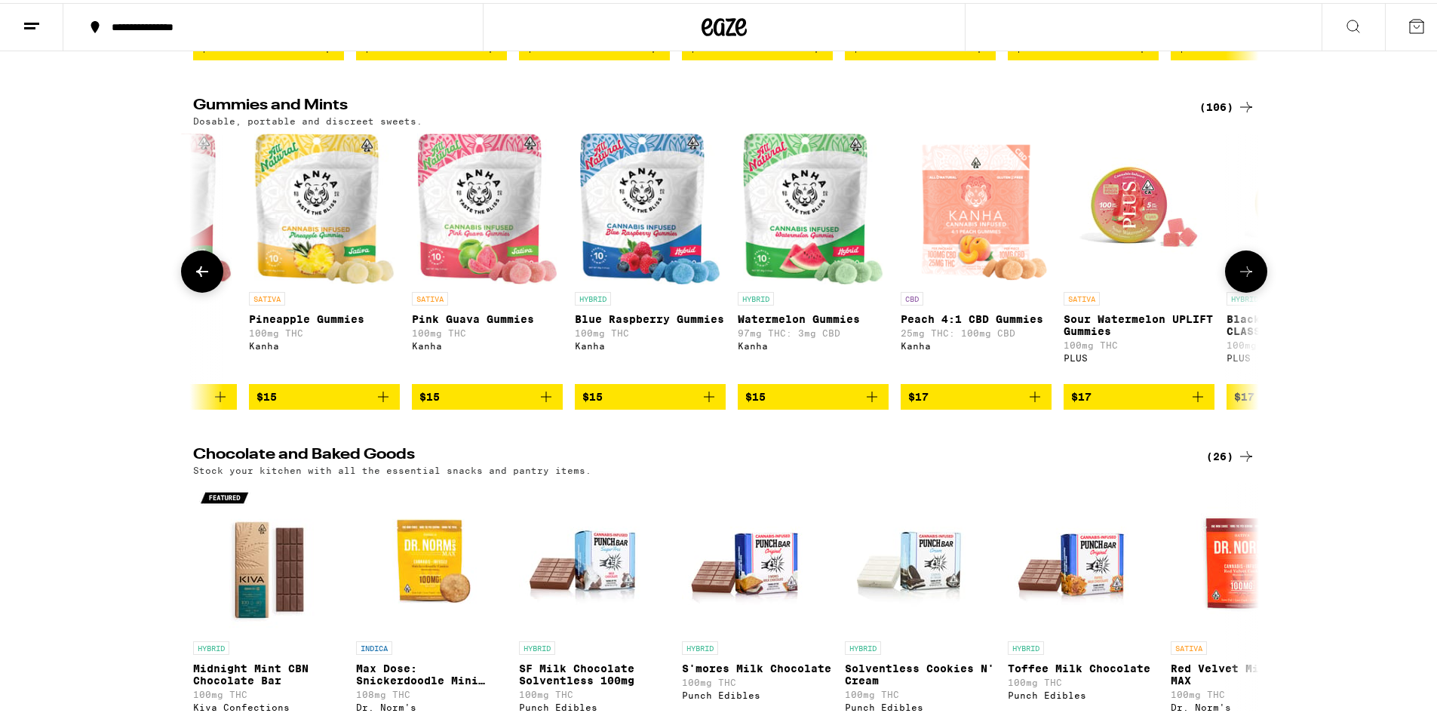
click at [195, 278] on icon at bounding box center [202, 268] width 18 height 18
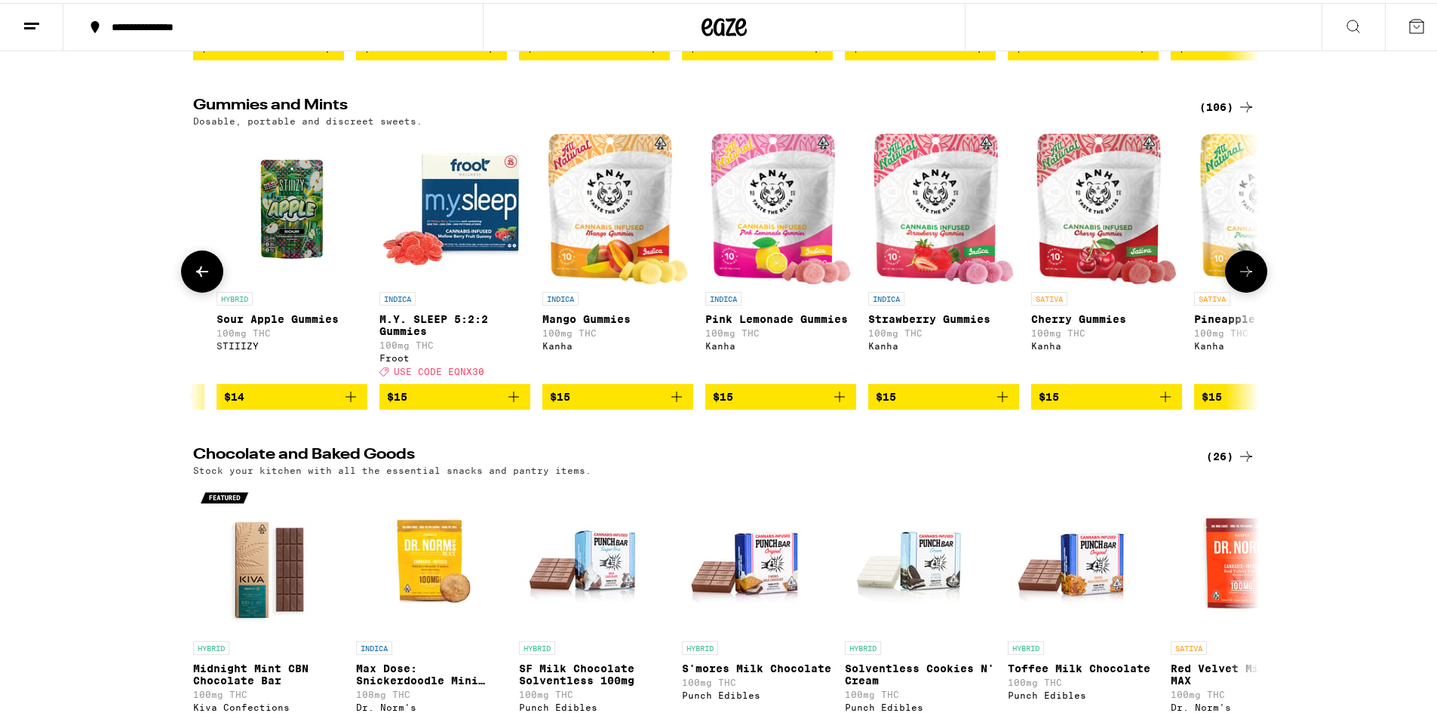
click at [198, 278] on icon at bounding box center [202, 268] width 18 height 18
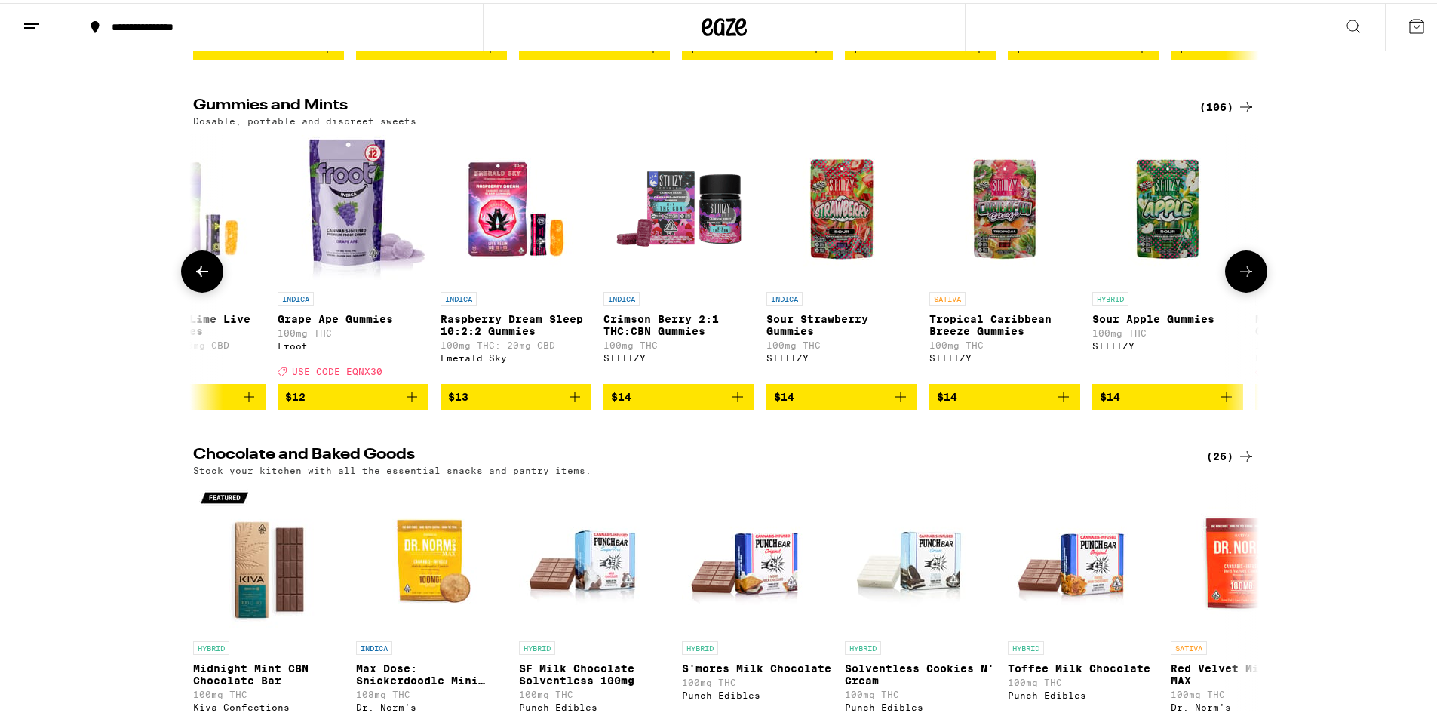
scroll to position [0, 2826]
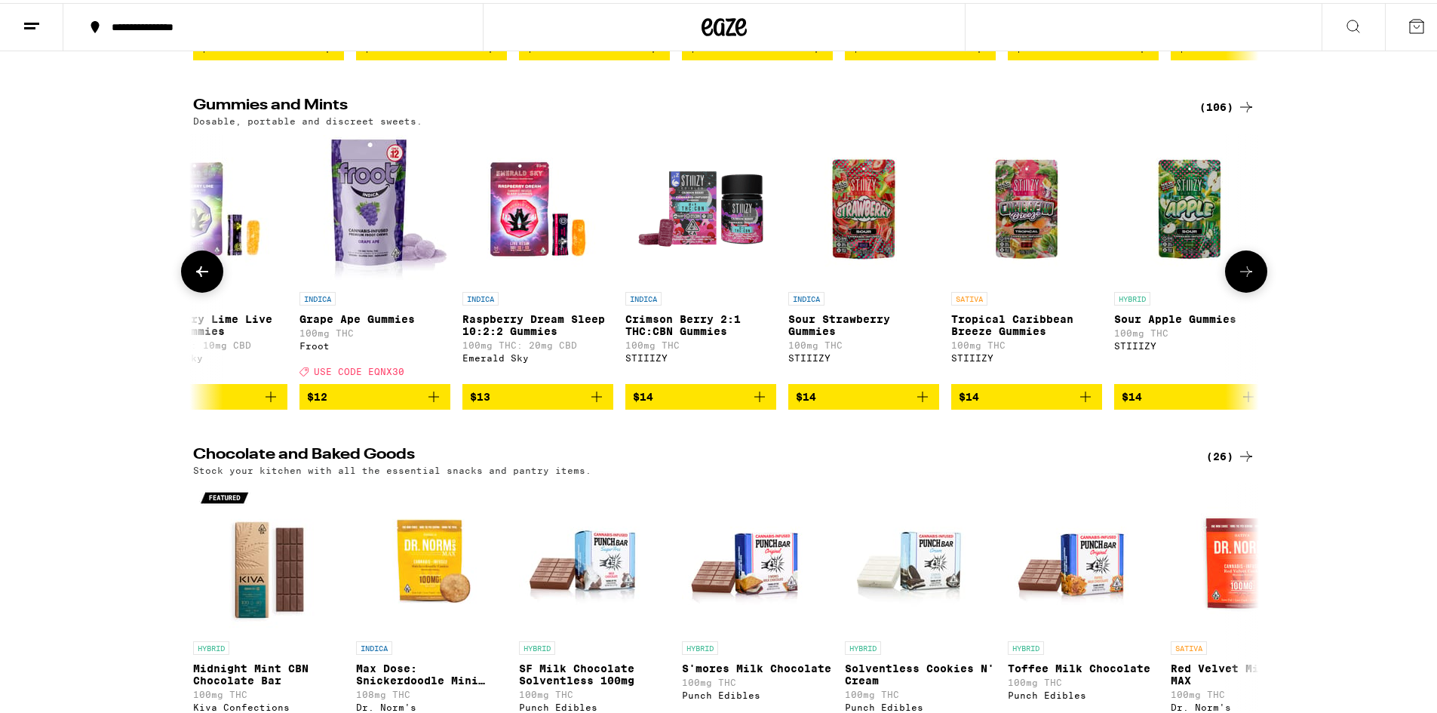
click at [198, 278] on icon at bounding box center [202, 268] width 18 height 18
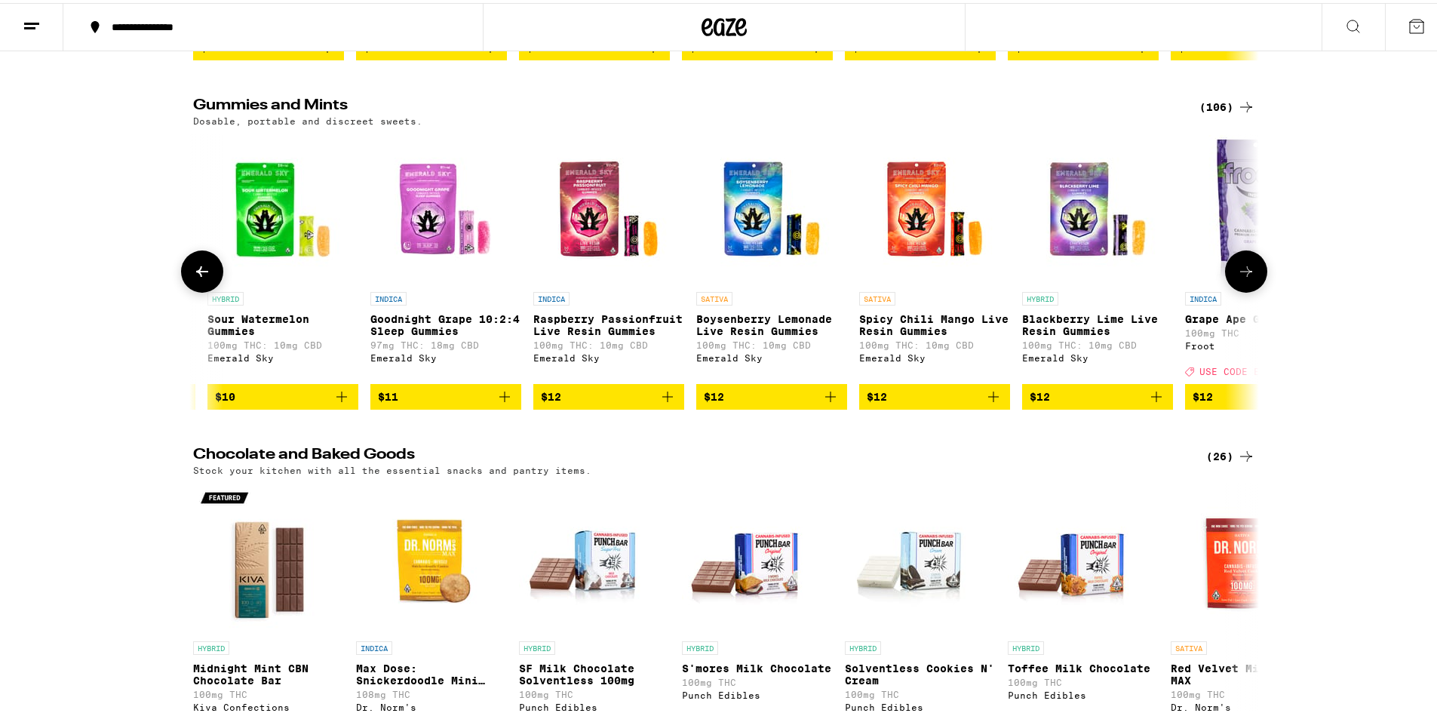
scroll to position [0, 1929]
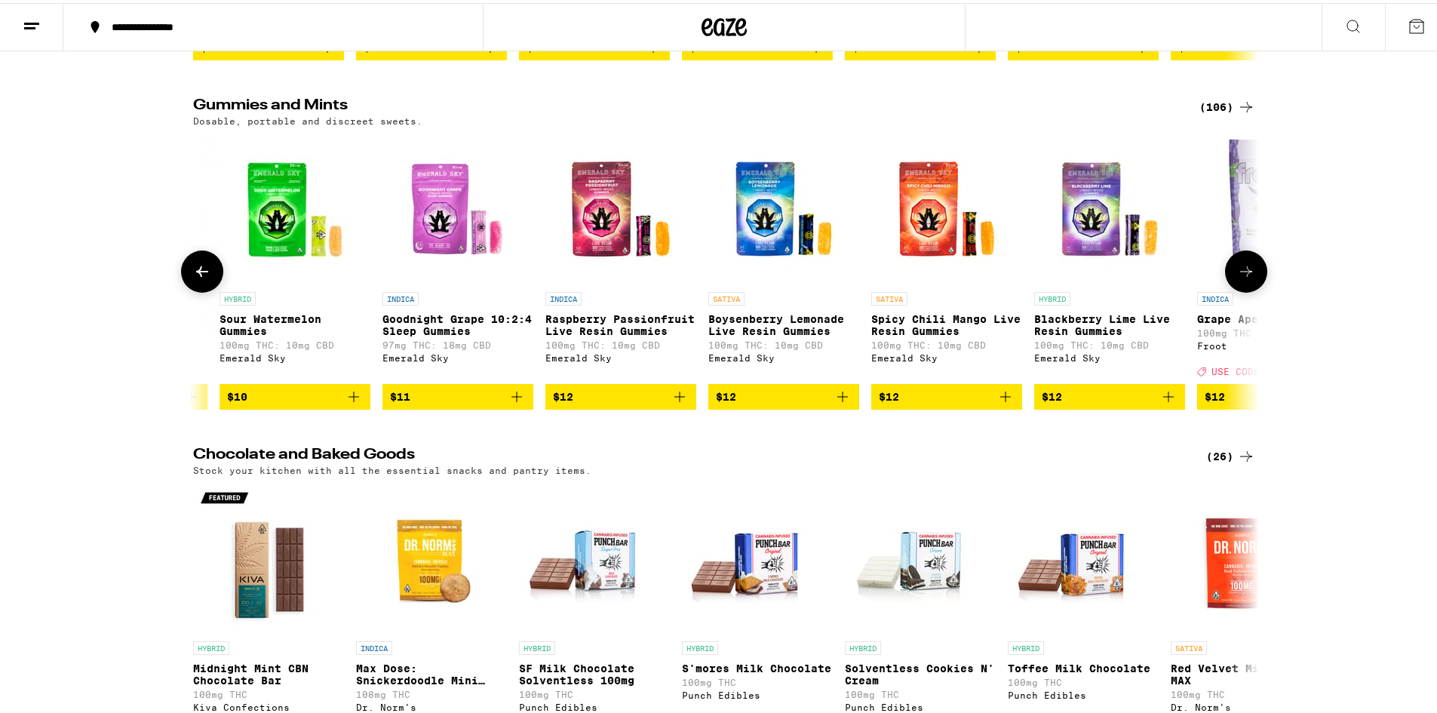
click at [199, 278] on icon at bounding box center [202, 268] width 18 height 18
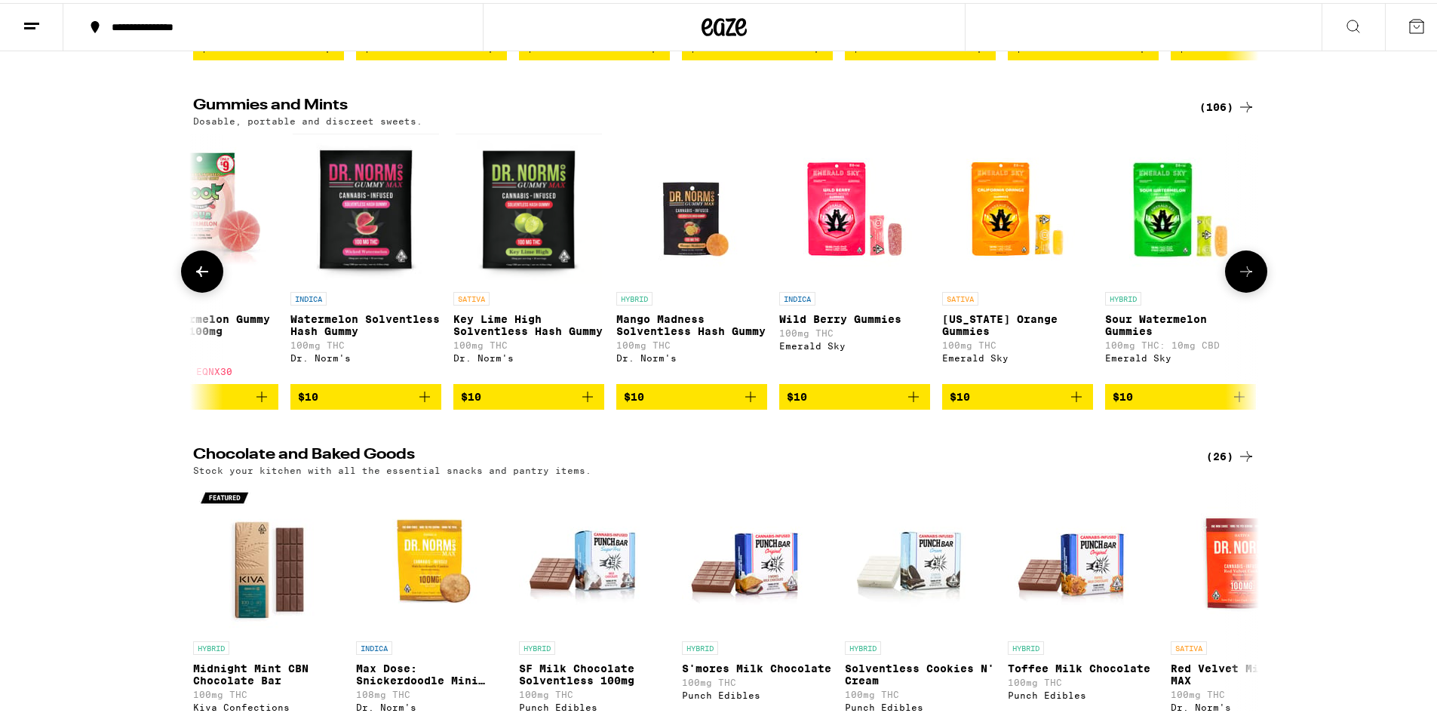
scroll to position [0, 1031]
